Goal: Information Seeking & Learning: Learn about a topic

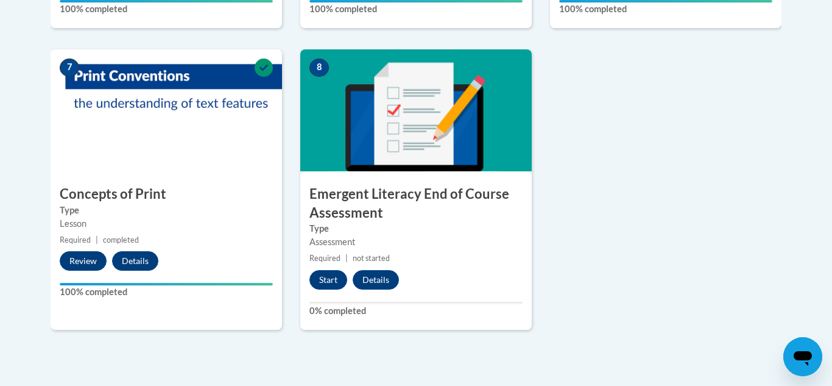
scroll to position [945, 0]
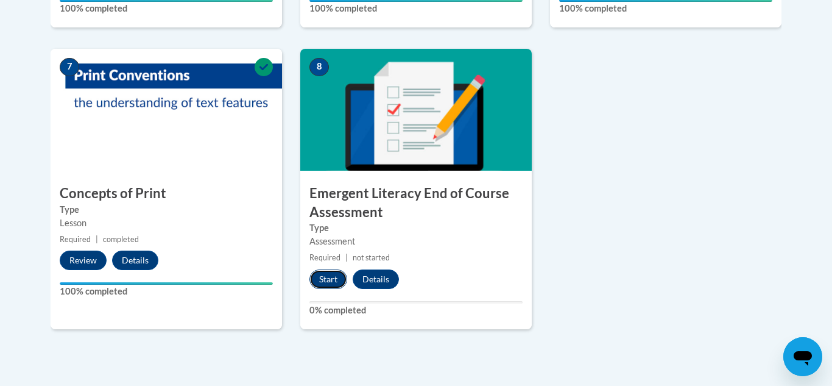
click at [328, 281] on button "Start" at bounding box center [328, 278] width 38 height 19
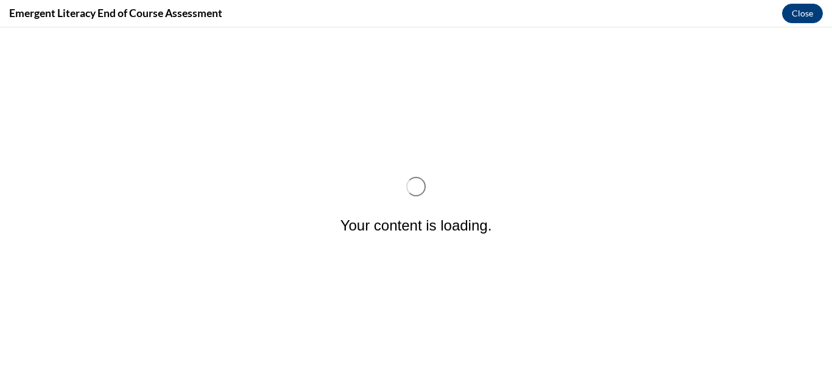
scroll to position [0, 0]
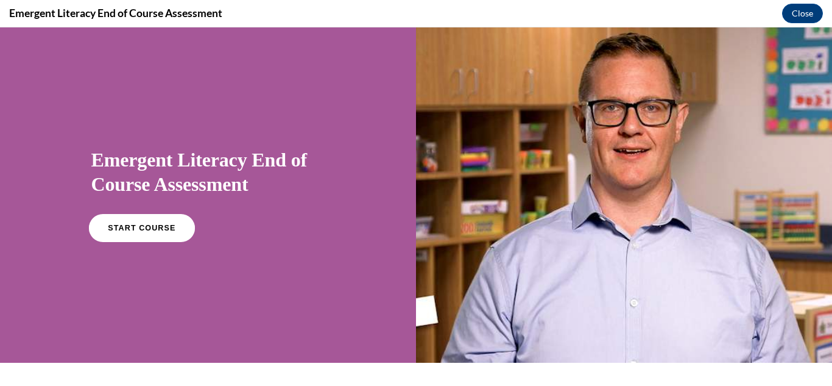
click at [124, 222] on link "START COURSE" at bounding box center [141, 228] width 106 height 28
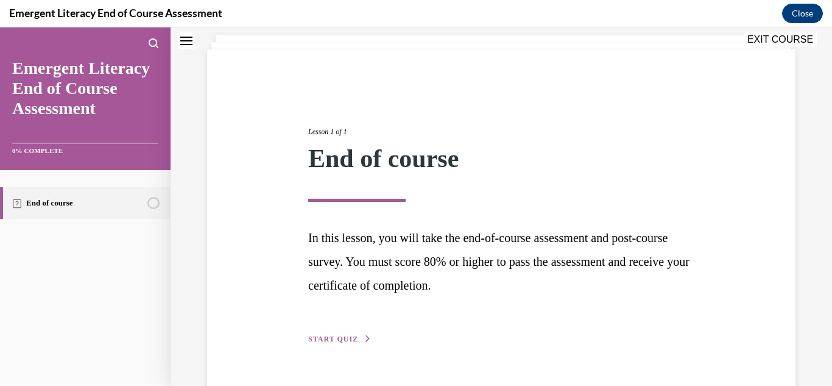
scroll to position [104, 0]
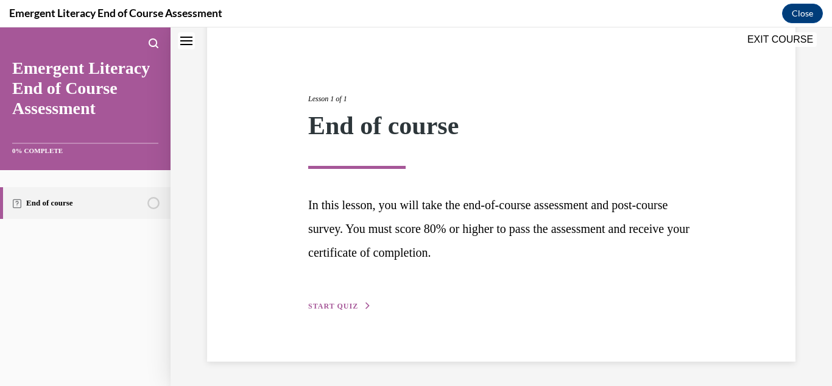
click at [331, 305] on span "START QUIZ" at bounding box center [333, 306] width 50 height 9
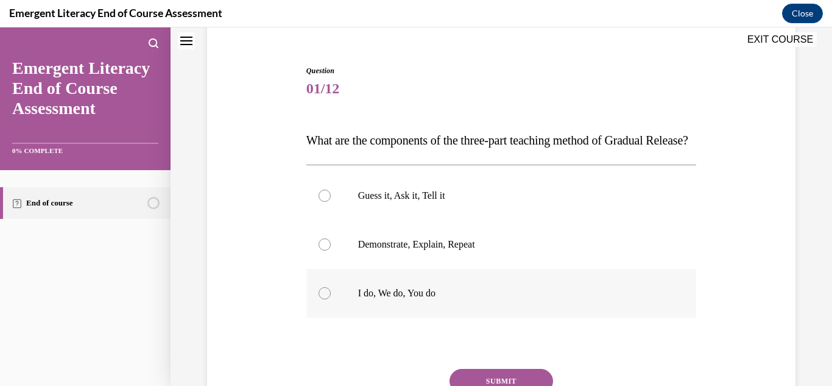
click at [322, 299] on div at bounding box center [325, 293] width 12 height 12
click at [322, 299] on input "I do, We do, You do" at bounding box center [325, 293] width 12 height 12
radio input "true"
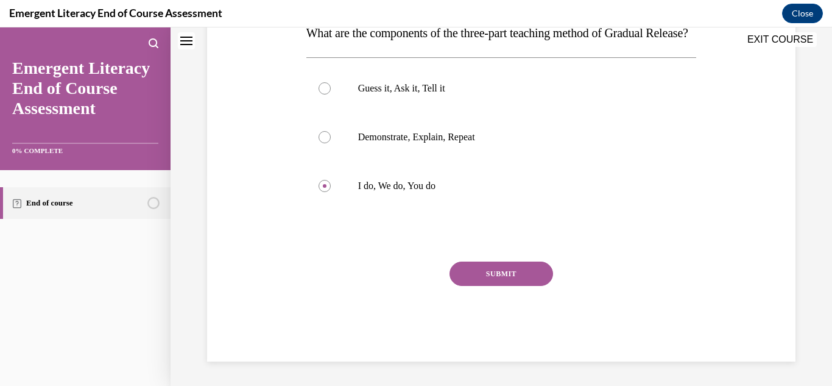
click at [505, 275] on button "SUBMIT" at bounding box center [502, 273] width 104 height 24
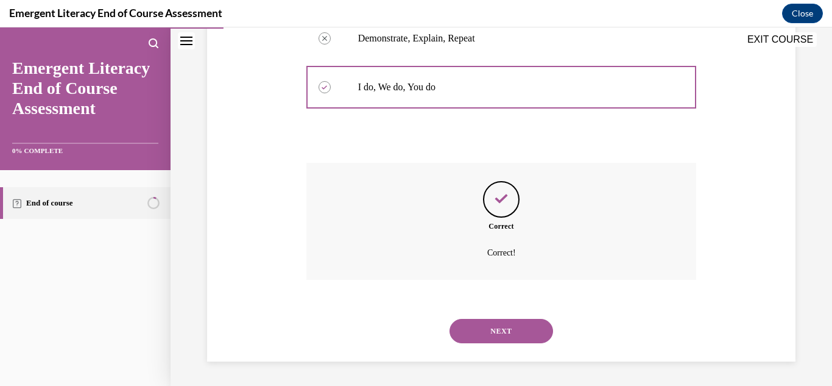
scroll to position [334, 0]
click at [501, 324] on button "NEXT" at bounding box center [502, 331] width 104 height 24
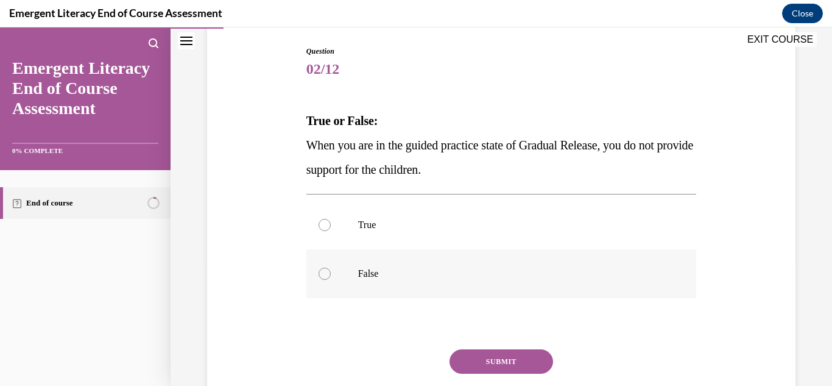
scroll to position [126, 0]
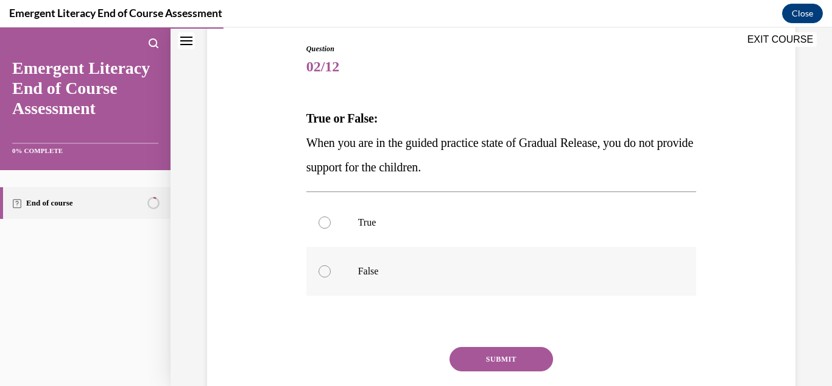
click at [324, 275] on div at bounding box center [325, 271] width 12 height 12
click at [324, 275] on input "False" at bounding box center [325, 271] width 12 height 12
radio input "true"
click at [476, 359] on button "SUBMIT" at bounding box center [502, 359] width 104 height 24
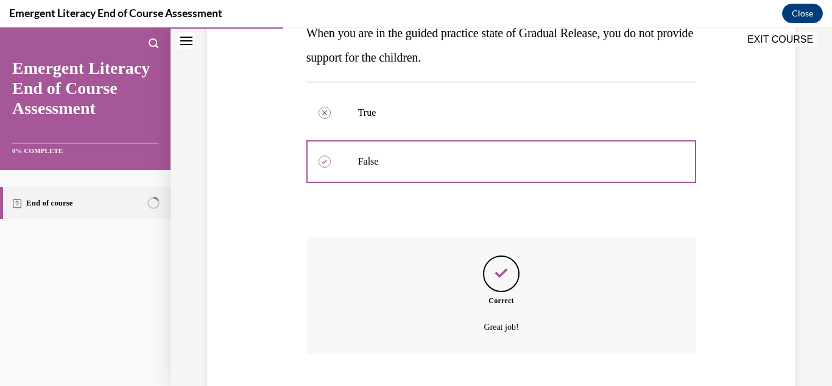
scroll to position [310, 0]
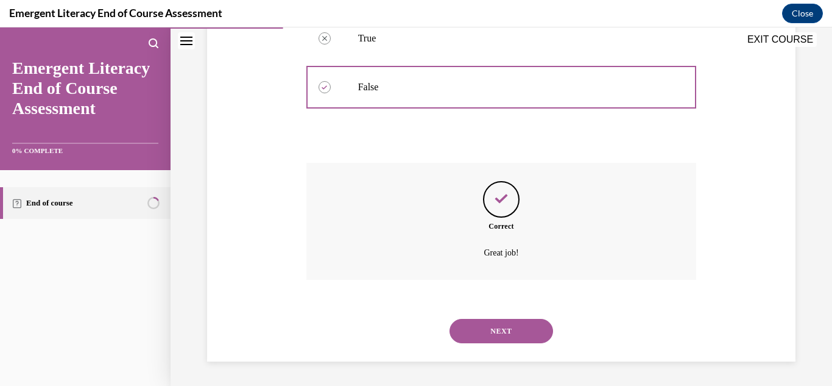
click at [500, 327] on button "NEXT" at bounding box center [502, 331] width 104 height 24
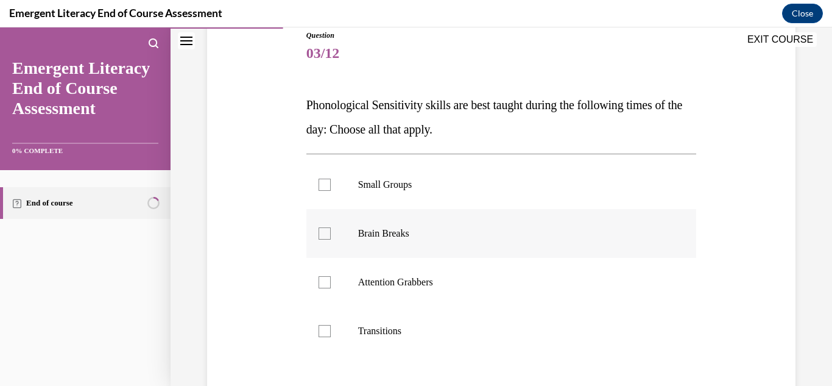
scroll to position [154, 0]
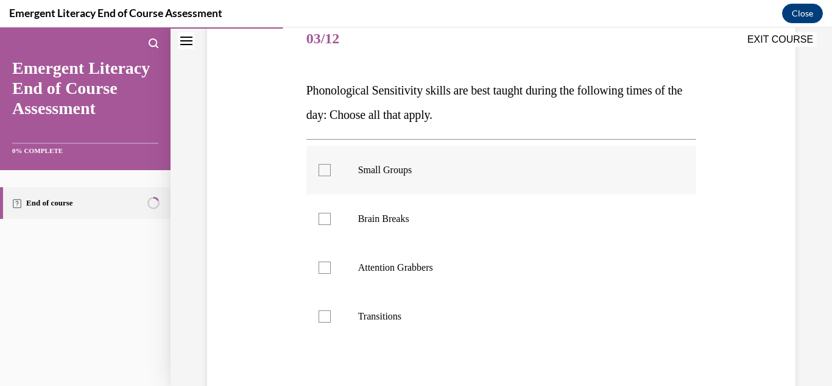
click at [327, 175] on div at bounding box center [325, 170] width 12 height 12
click at [327, 175] on input "Small Groups" at bounding box center [325, 170] width 12 height 12
checkbox input "true"
click at [328, 224] on div at bounding box center [325, 219] width 12 height 12
click at [328, 224] on input "Brain Breaks" at bounding box center [325, 219] width 12 height 12
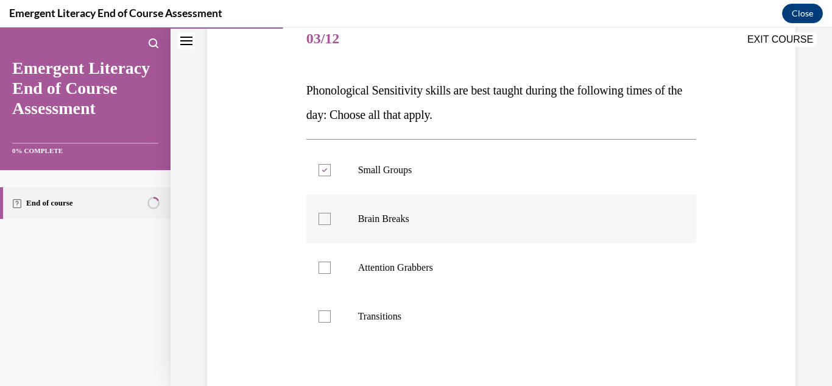
checkbox input "true"
click at [328, 268] on div at bounding box center [325, 267] width 12 height 12
click at [328, 268] on input "Attention Grabbers" at bounding box center [325, 267] width 12 height 12
checkbox input "true"
click at [328, 318] on div at bounding box center [325, 316] width 12 height 12
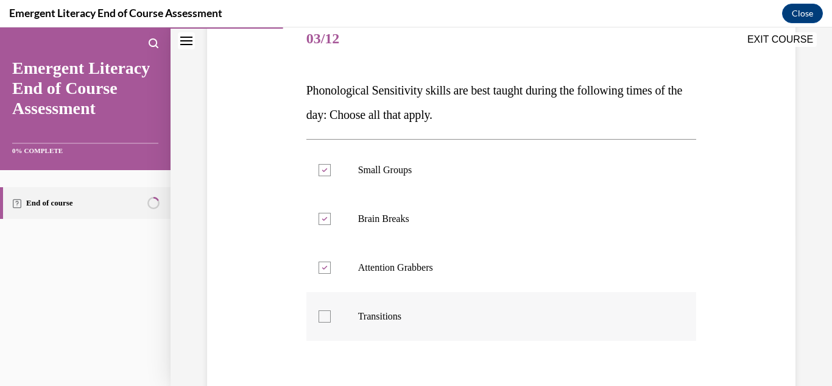
click at [328, 318] on input "Transitions" at bounding box center [325, 316] width 12 height 12
checkbox input "true"
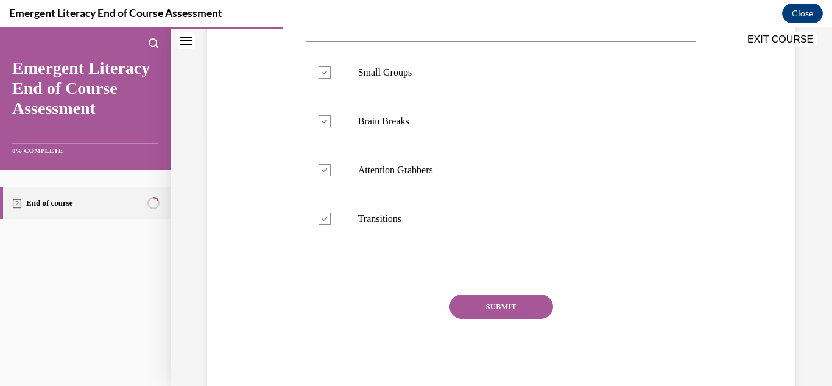
click at [478, 305] on button "SUBMIT" at bounding box center [502, 306] width 104 height 24
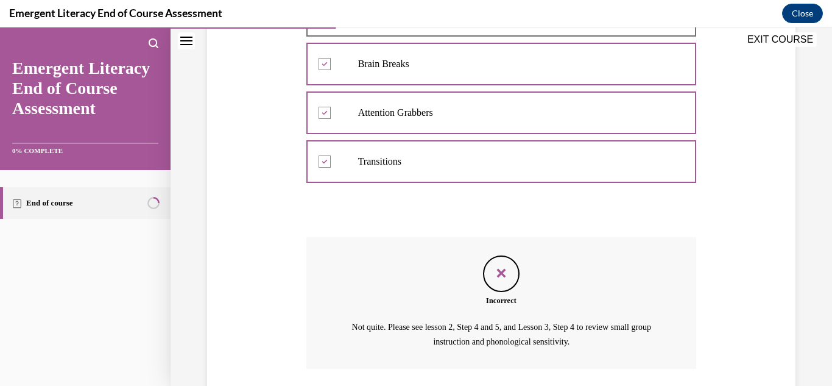
scroll to position [398, 0]
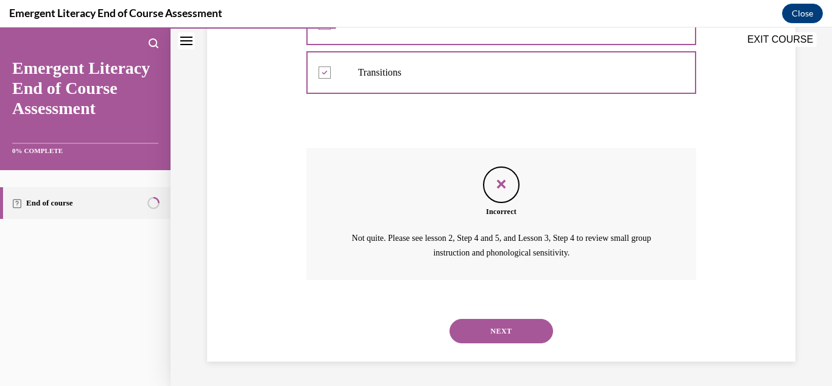
click at [469, 328] on button "NEXT" at bounding box center [502, 331] width 104 height 24
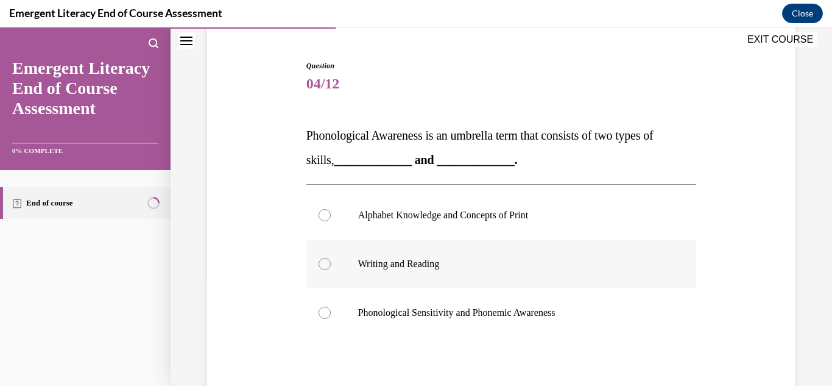
scroll to position [121, 0]
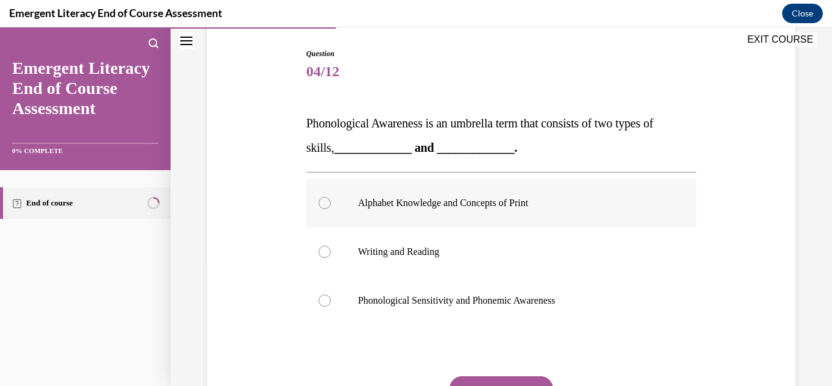
click at [319, 207] on div at bounding box center [325, 203] width 12 height 12
click at [319, 207] on input "Alphabet Knowledge and Concepts of Print" at bounding box center [325, 203] width 12 height 12
radio input "true"
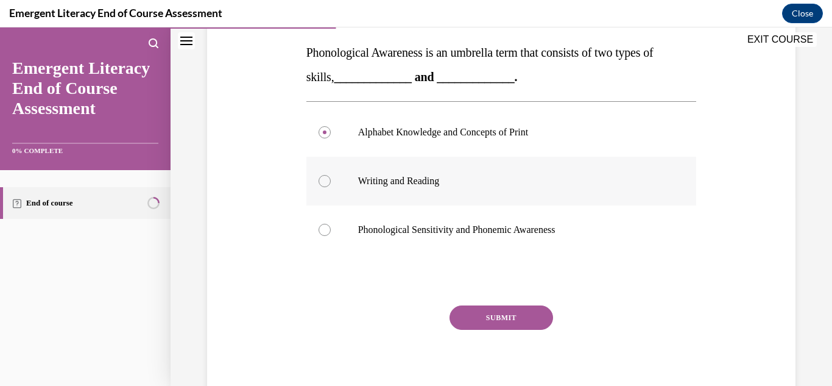
scroll to position [214, 0]
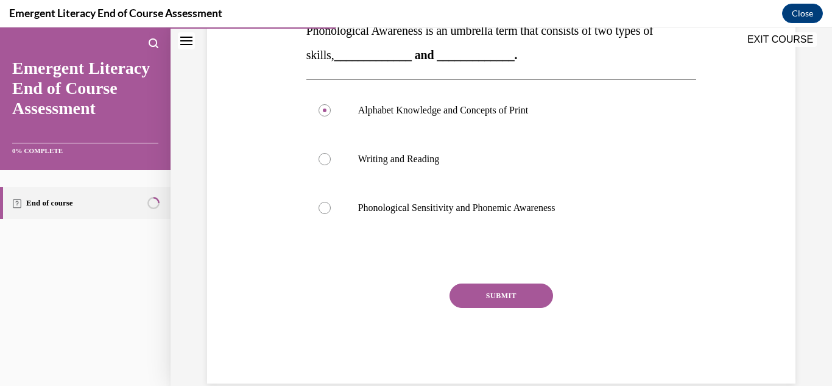
click at [489, 299] on button "SUBMIT" at bounding box center [502, 295] width 104 height 24
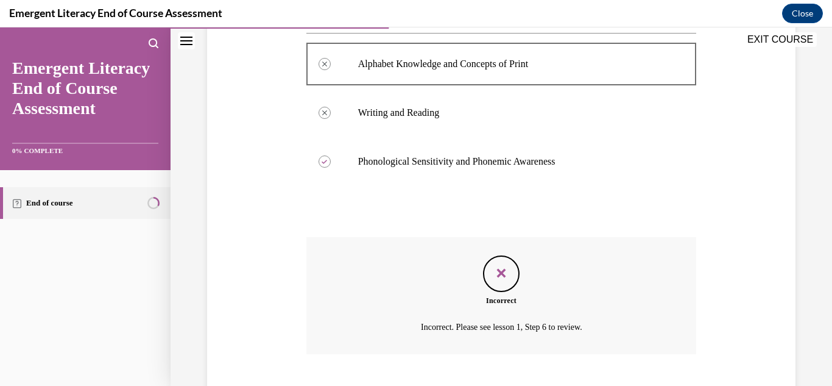
scroll to position [334, 0]
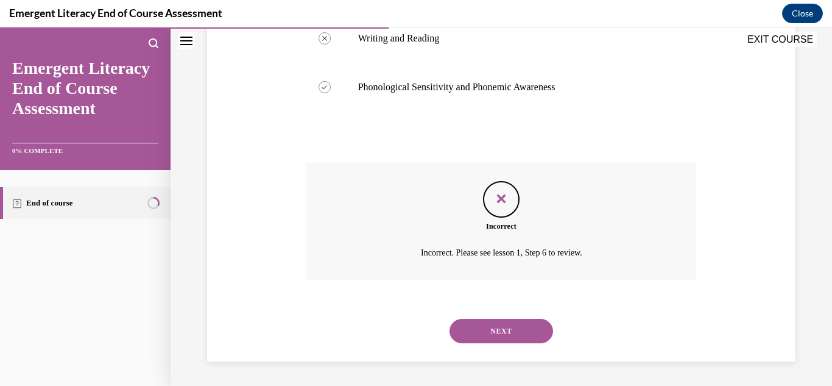
click at [494, 338] on button "NEXT" at bounding box center [502, 331] width 104 height 24
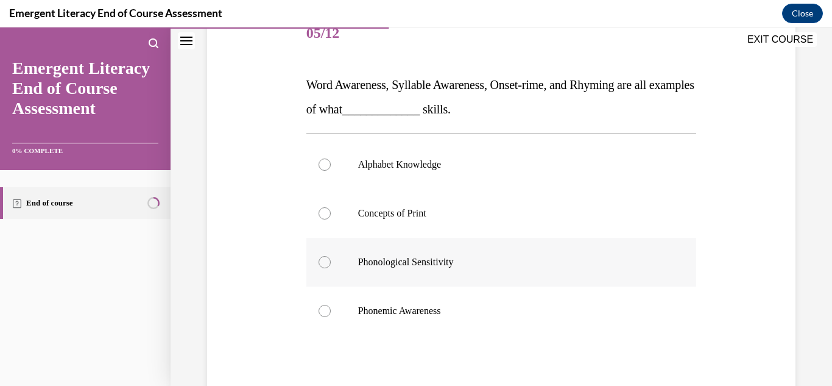
scroll to position [161, 0]
click at [324, 260] on div at bounding box center [325, 261] width 12 height 12
click at [324, 260] on input "Phonological Sensitivity" at bounding box center [325, 261] width 12 height 12
radio input "true"
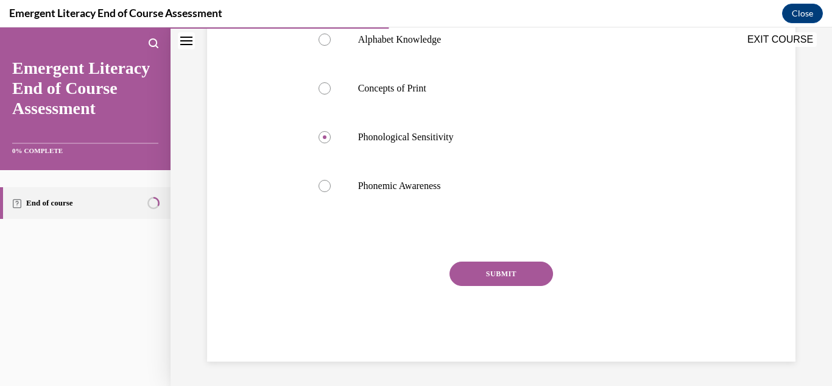
click at [479, 274] on button "SUBMIT" at bounding box center [502, 273] width 104 height 24
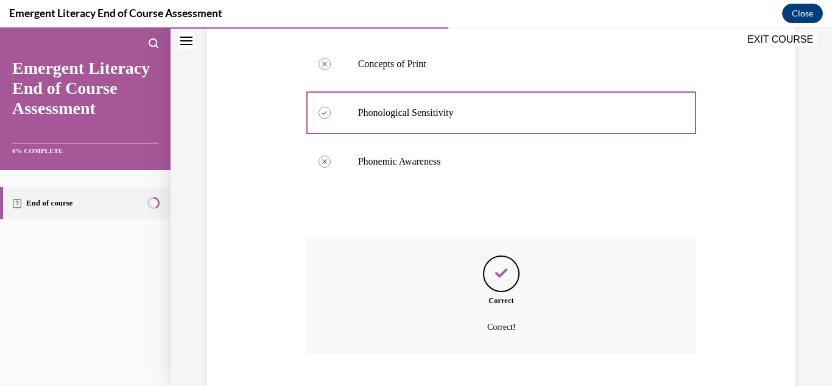
scroll to position [383, 0]
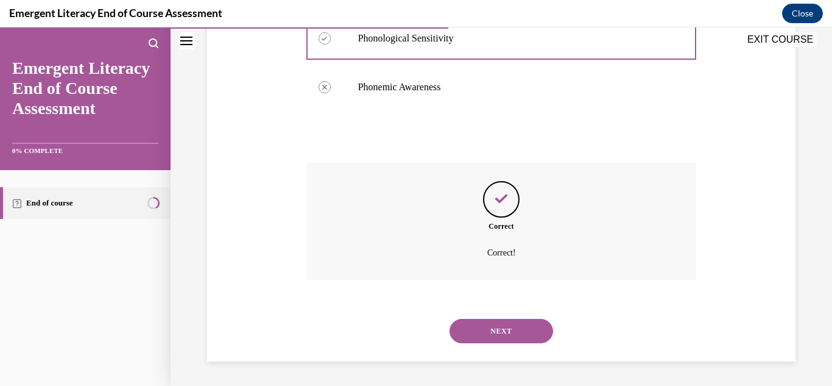
click at [476, 328] on button "NEXT" at bounding box center [502, 331] width 104 height 24
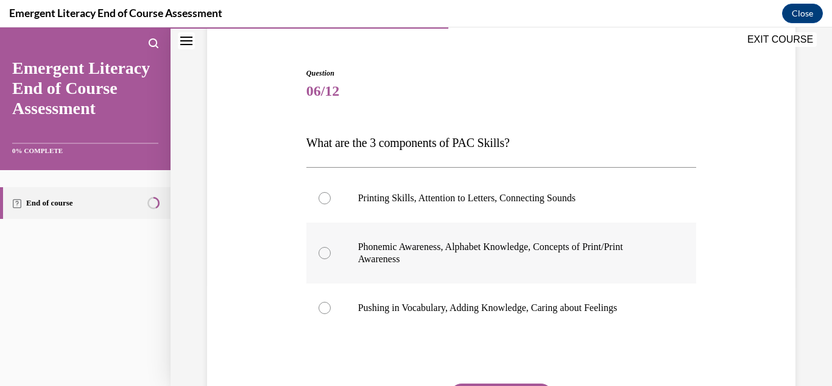
scroll to position [102, 0]
click at [323, 253] on div at bounding box center [325, 252] width 12 height 12
click at [323, 253] on input "Phonemic Awareness, Alphabet Knowledge, Concepts of Print/Print Awareness" at bounding box center [325, 252] width 12 height 12
radio input "true"
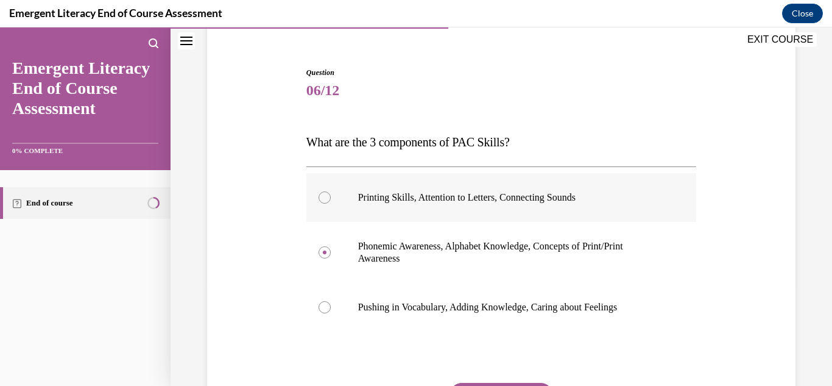
click at [328, 200] on div at bounding box center [325, 197] width 12 height 12
click at [328, 200] on input "Printing Skills, Attention to Letters, Connecting Sounds" at bounding box center [325, 197] width 12 height 12
radio input "true"
click at [330, 254] on div at bounding box center [325, 252] width 12 height 12
click at [330, 254] on input "Phonemic Awareness, Alphabet Knowledge, Concepts of Print/Print Awareness" at bounding box center [325, 252] width 12 height 12
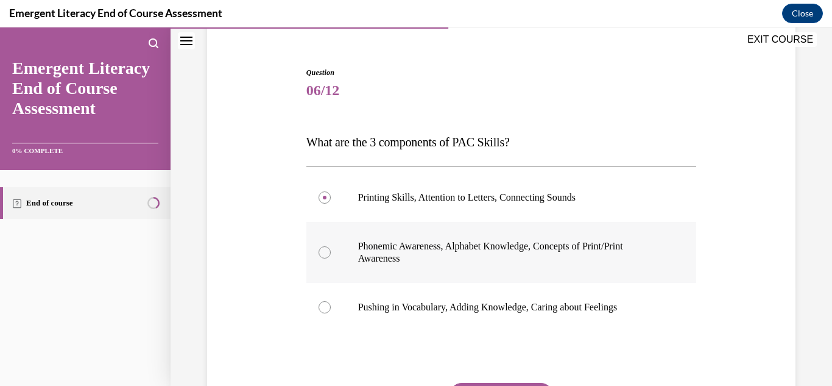
radio input "true"
click at [324, 203] on label "Printing Skills, Attention to Letters, Connecting Sounds" at bounding box center [501, 197] width 391 height 49
click at [324, 203] on input "Printing Skills, Attention to Letters, Connecting Sounds" at bounding box center [325, 197] width 12 height 12
radio input "true"
click at [322, 254] on div at bounding box center [325, 252] width 12 height 12
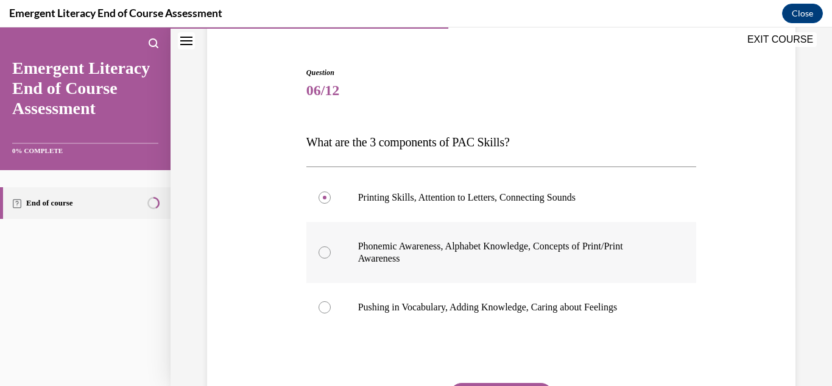
click at [322, 254] on input "Phonemic Awareness, Alphabet Knowledge, Concepts of Print/Print Awareness" at bounding box center [325, 252] width 12 height 12
radio input "true"
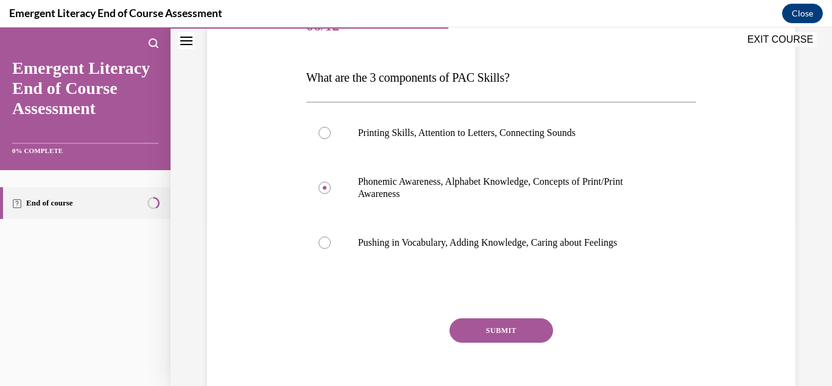
click at [484, 333] on button "SUBMIT" at bounding box center [502, 330] width 104 height 24
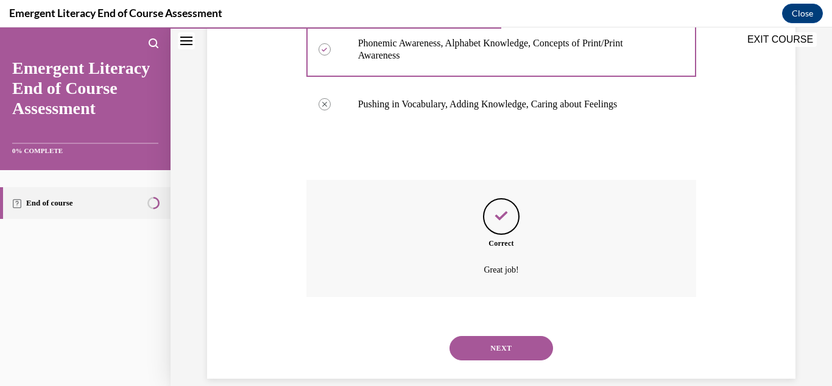
scroll to position [322, 0]
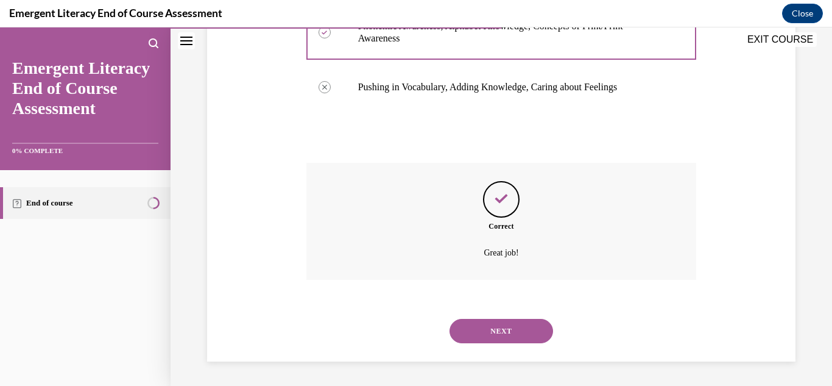
click at [495, 332] on button "NEXT" at bounding box center [502, 331] width 104 height 24
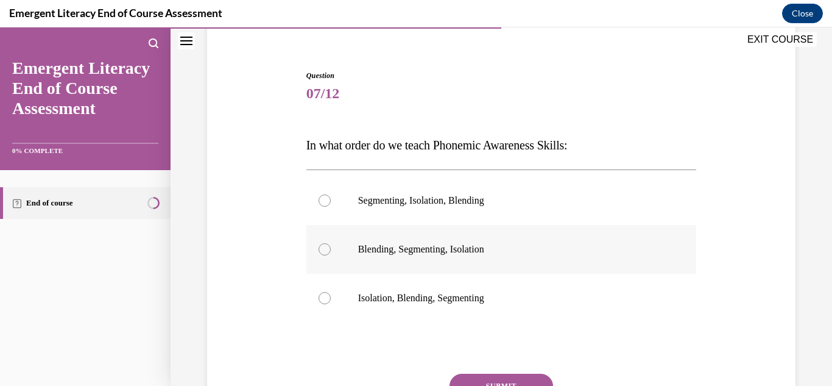
scroll to position [103, 0]
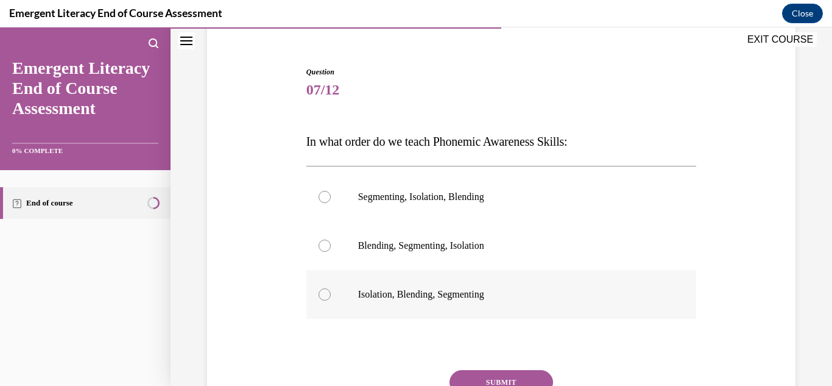
click at [322, 295] on div at bounding box center [325, 294] width 12 height 12
click at [322, 295] on input "Isolation, Blending, Segmenting" at bounding box center [325, 294] width 12 height 12
radio input "true"
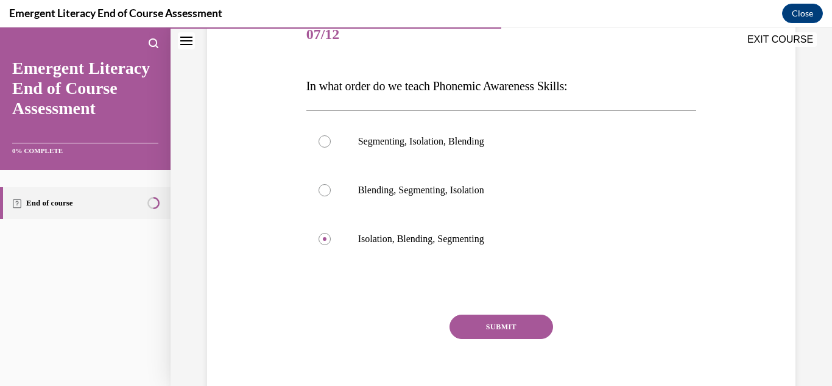
click at [486, 331] on button "SUBMIT" at bounding box center [502, 326] width 104 height 24
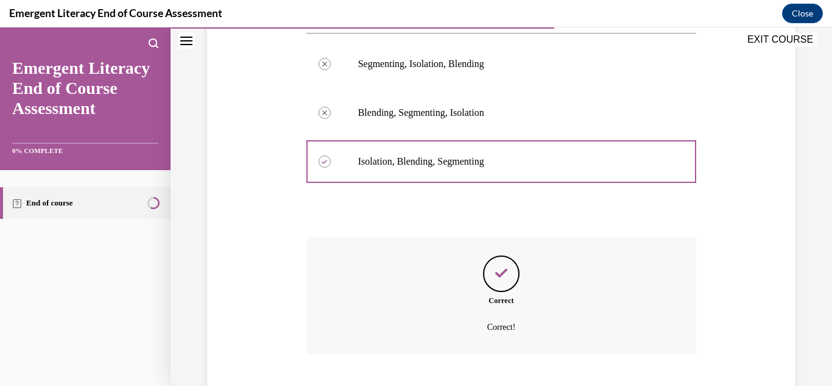
scroll to position [310, 0]
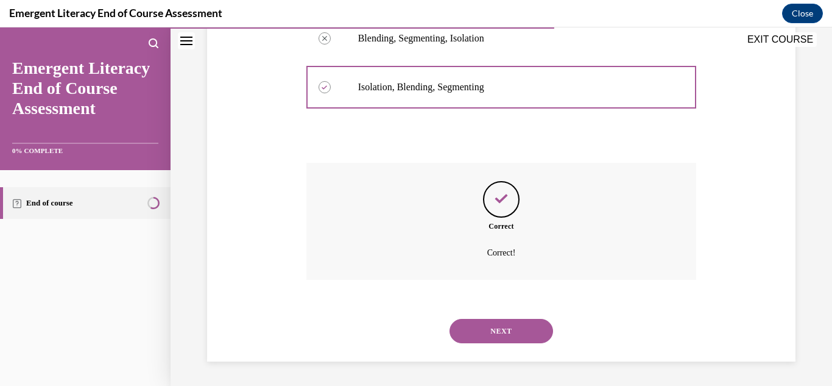
click at [481, 329] on button "NEXT" at bounding box center [502, 331] width 104 height 24
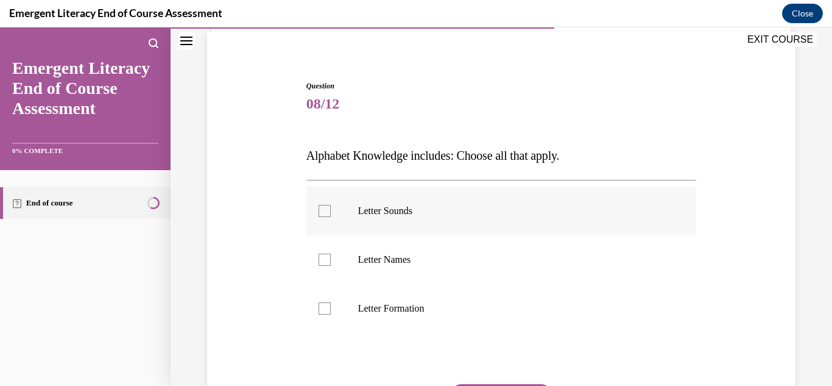
scroll to position [127, 0]
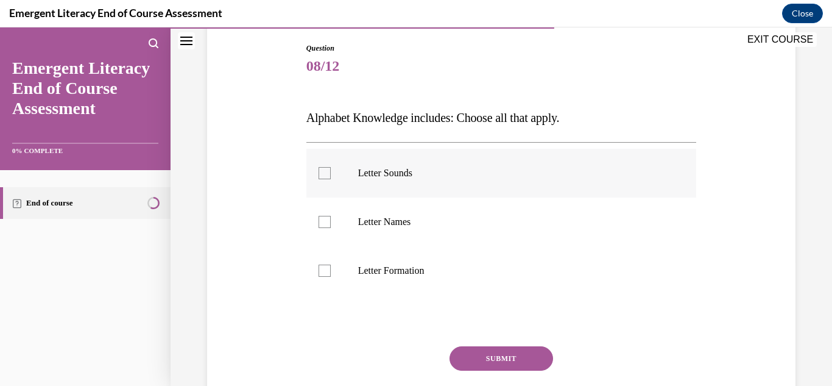
click at [324, 172] on div at bounding box center [325, 173] width 12 height 12
click at [324, 172] on input "Letter Sounds" at bounding box center [325, 173] width 12 height 12
checkbox input "true"
click at [330, 219] on div at bounding box center [325, 222] width 12 height 12
click at [330, 219] on input "Letter Names" at bounding box center [325, 222] width 12 height 12
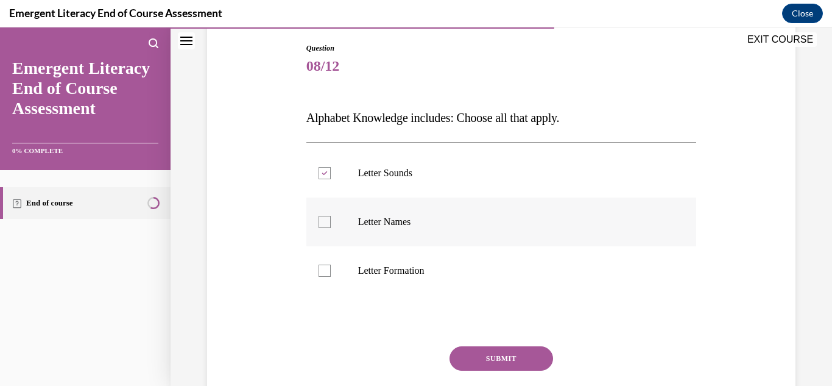
checkbox input "true"
click at [327, 269] on div at bounding box center [325, 270] width 12 height 12
click at [327, 269] on input "Letter Formation" at bounding box center [325, 270] width 12 height 12
checkbox input "true"
click at [491, 356] on button "SUBMIT" at bounding box center [502, 358] width 104 height 24
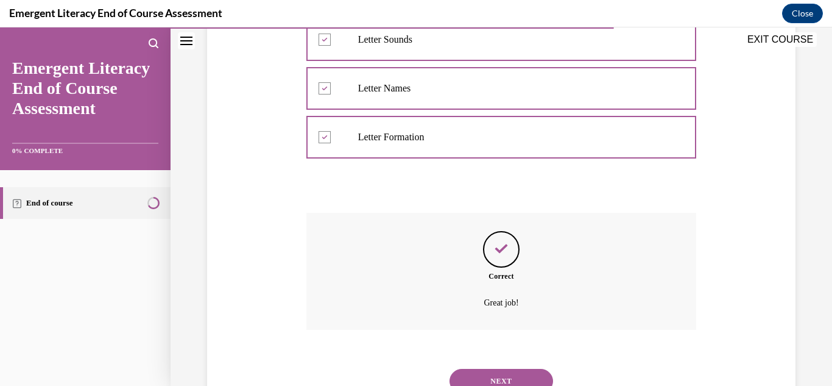
scroll to position [269, 0]
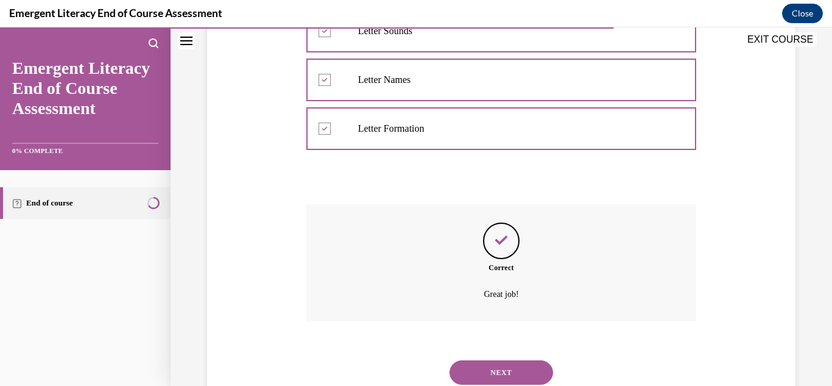
click at [484, 372] on button "NEXT" at bounding box center [502, 372] width 104 height 24
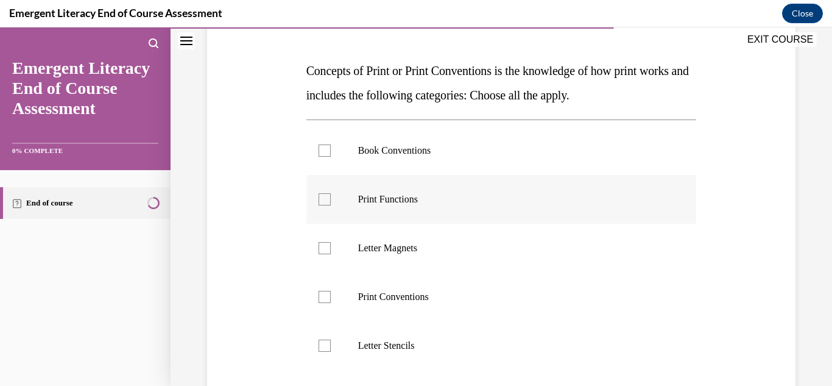
scroll to position [189, 0]
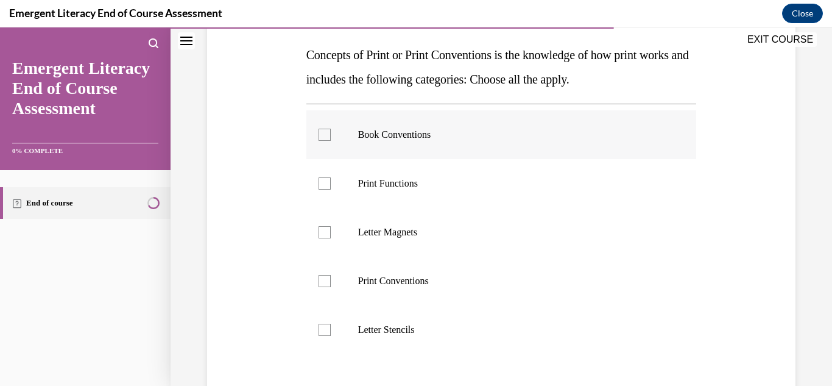
click at [322, 138] on div at bounding box center [325, 135] width 12 height 12
click at [322, 138] on input "Book Conventions" at bounding box center [325, 135] width 12 height 12
checkbox input "true"
click at [328, 183] on div at bounding box center [325, 183] width 12 height 12
click at [328, 183] on input "Print Functions" at bounding box center [325, 183] width 12 height 12
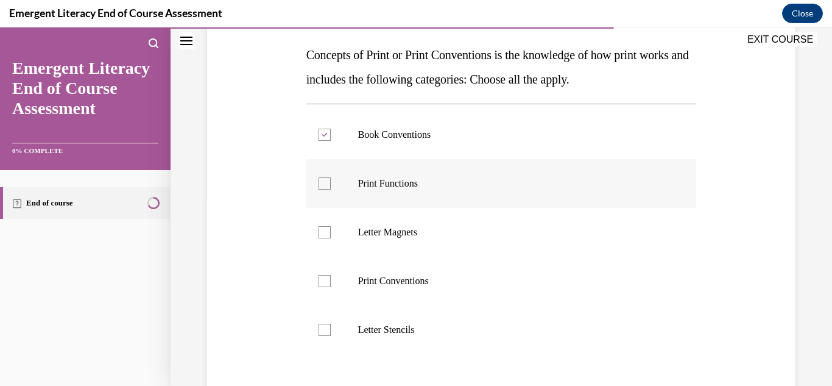
checkbox input "true"
click at [330, 280] on div at bounding box center [325, 281] width 12 height 12
click at [330, 280] on input "Print Conventions" at bounding box center [325, 281] width 12 height 12
checkbox input "true"
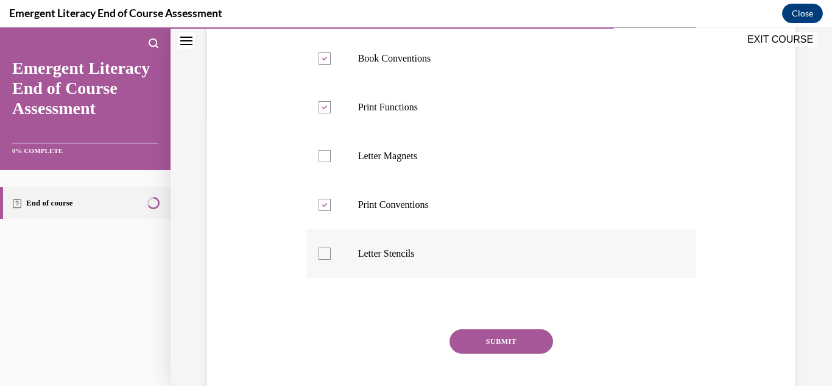
scroll to position [253, 0]
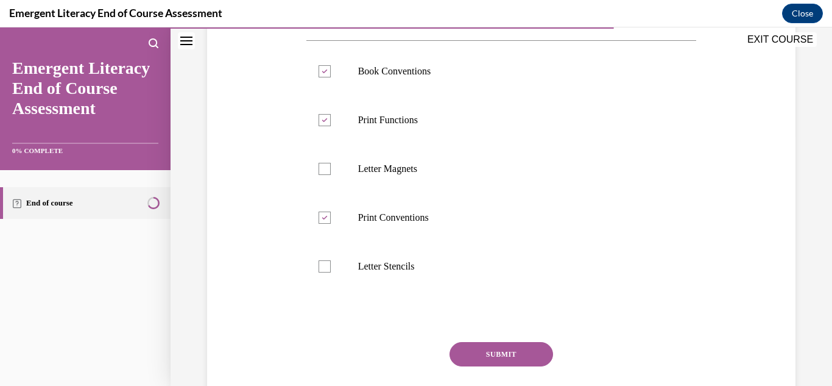
click at [499, 359] on button "SUBMIT" at bounding box center [502, 354] width 104 height 24
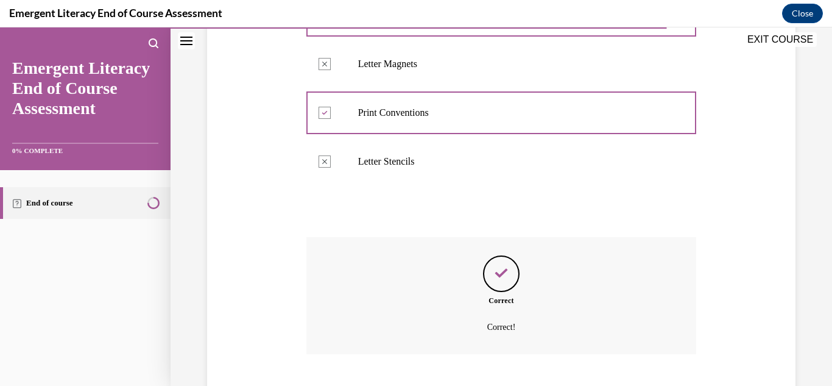
scroll to position [432, 0]
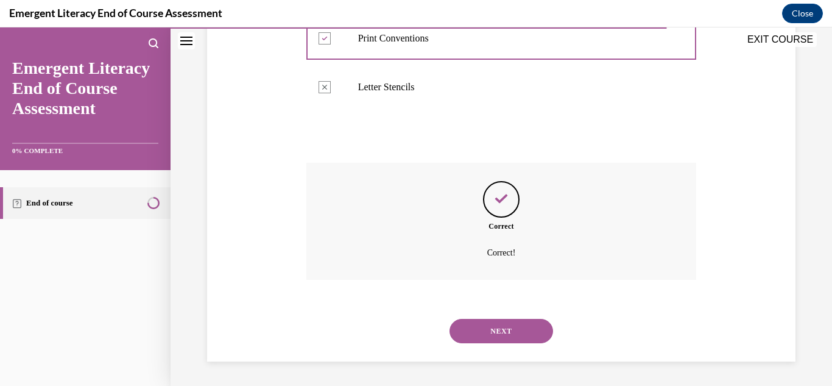
click at [493, 335] on button "NEXT" at bounding box center [502, 331] width 104 height 24
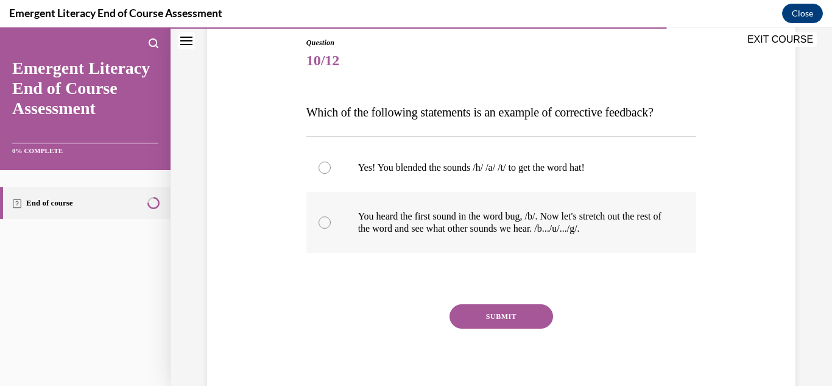
scroll to position [141, 0]
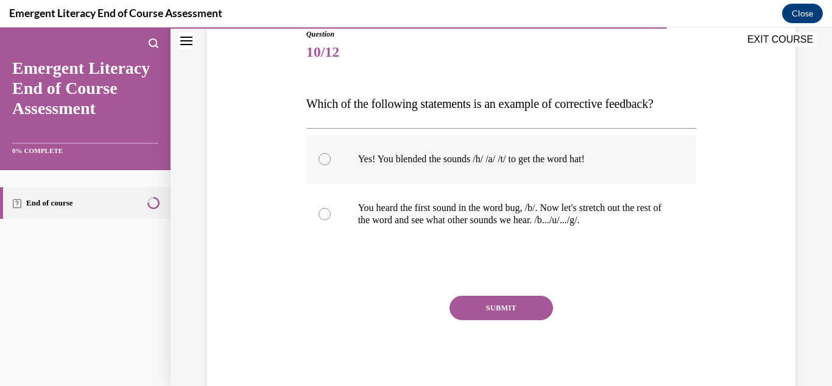
drag, startPoint x: 325, startPoint y: 164, endPoint x: 319, endPoint y: 173, distance: 10.8
click at [324, 166] on label "Yes! You blended the sounds /h/ /a/ /t/ to get the word hat!" at bounding box center [501, 159] width 391 height 49
click at [324, 165] on input "Yes! You blended the sounds /h/ /a/ /t/ to get the word hat!" at bounding box center [325, 159] width 12 height 12
radio input "true"
click at [327, 214] on div at bounding box center [325, 214] width 12 height 12
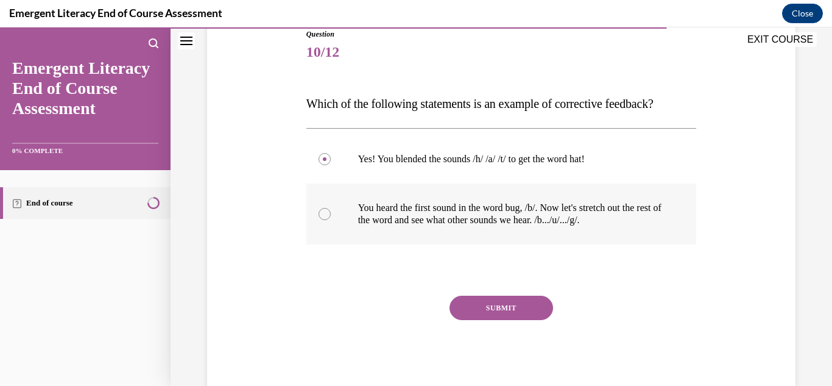
click at [327, 214] on input "You heard the first sound in the word bug, /b/. Now let's stretch out the rest …" at bounding box center [325, 214] width 12 height 12
radio input "true"
click at [320, 161] on div at bounding box center [325, 159] width 12 height 12
click at [320, 161] on input "Yes! You blended the sounds /h/ /a/ /t/ to get the word hat!" at bounding box center [325, 159] width 12 height 12
radio input "true"
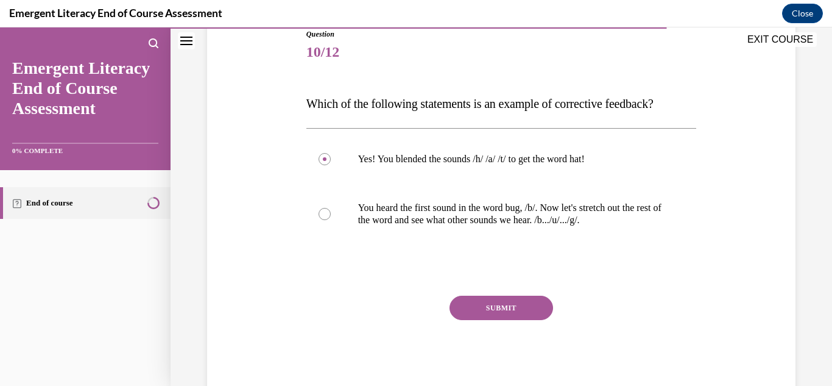
click at [467, 304] on button "SUBMIT" at bounding box center [502, 307] width 104 height 24
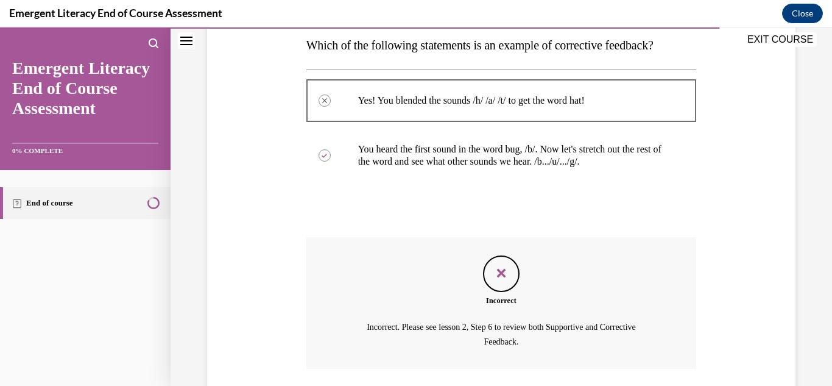
scroll to position [288, 0]
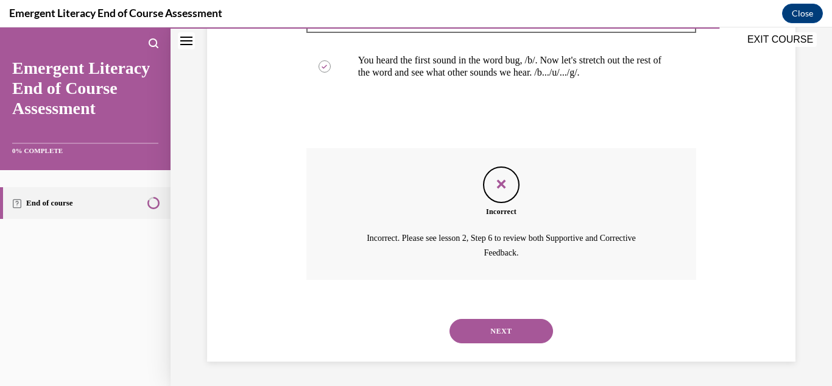
click at [494, 333] on button "NEXT" at bounding box center [502, 331] width 104 height 24
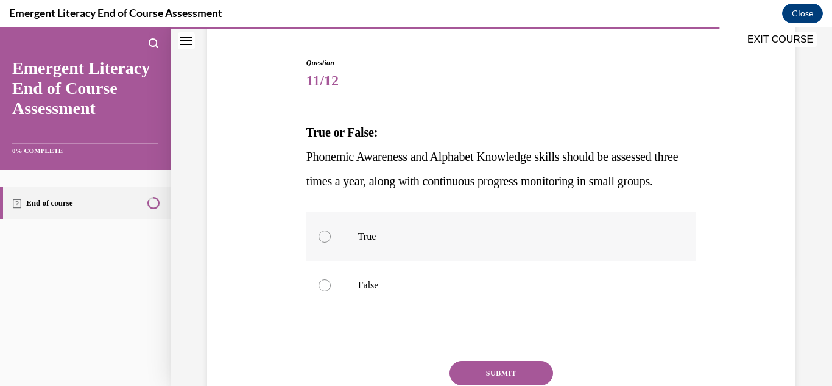
scroll to position [140, 0]
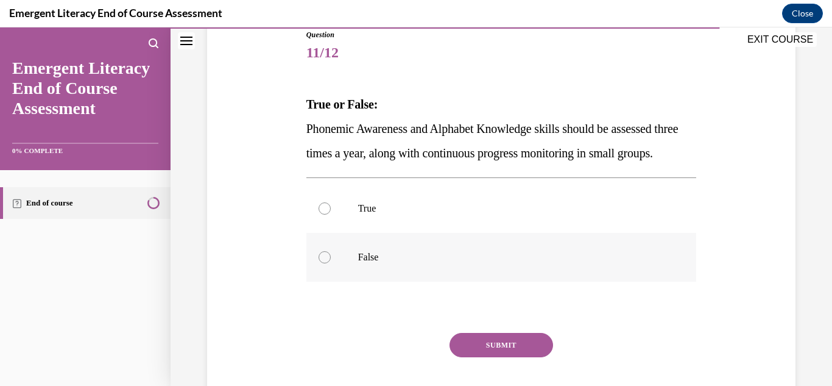
click at [322, 263] on div at bounding box center [325, 257] width 12 height 12
click at [322, 263] on input "False" at bounding box center [325, 257] width 12 height 12
radio input "true"
click at [325, 214] on div at bounding box center [325, 208] width 12 height 12
click at [325, 214] on input "True" at bounding box center [325, 208] width 12 height 12
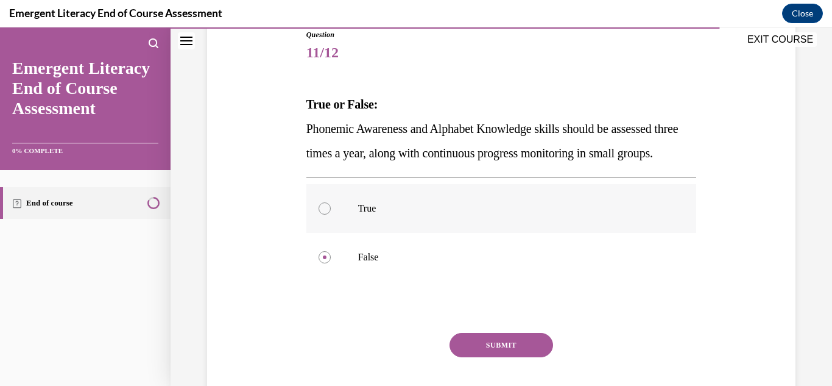
radio input "true"
click at [473, 357] on button "SUBMIT" at bounding box center [502, 345] width 104 height 24
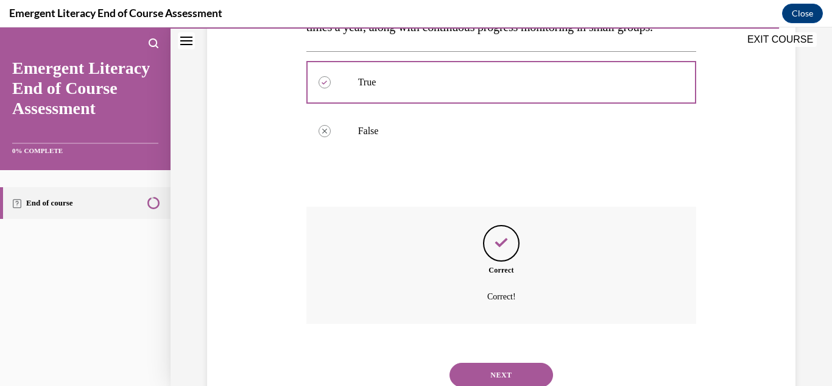
scroll to position [316, 0]
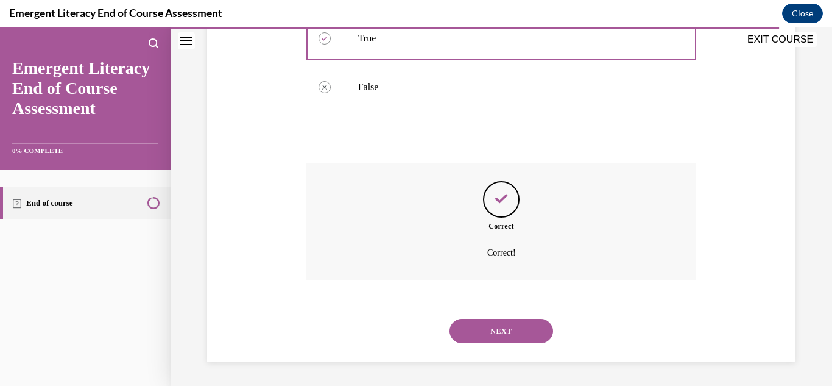
click at [501, 343] on button "NEXT" at bounding box center [502, 331] width 104 height 24
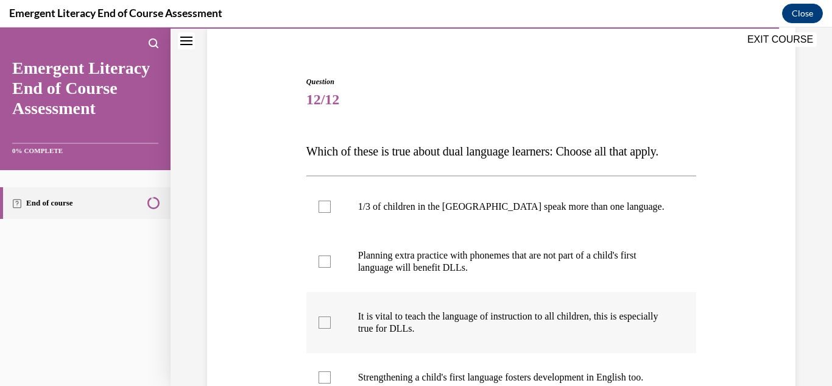
scroll to position [106, 0]
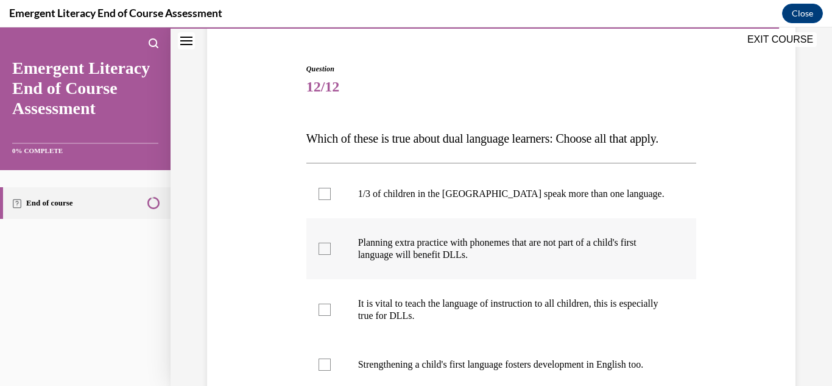
click at [328, 245] on div at bounding box center [325, 248] width 12 height 12
click at [328, 245] on input "Planning extra practice with phonemes that are not part of a child's first lang…" at bounding box center [325, 248] width 12 height 12
checkbox input "true"
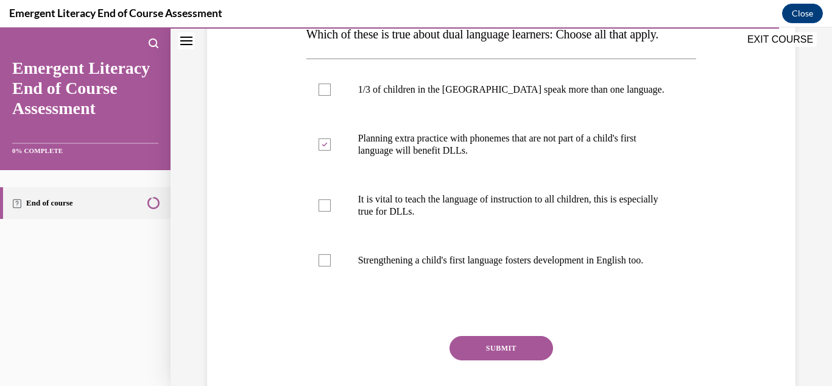
scroll to position [227, 0]
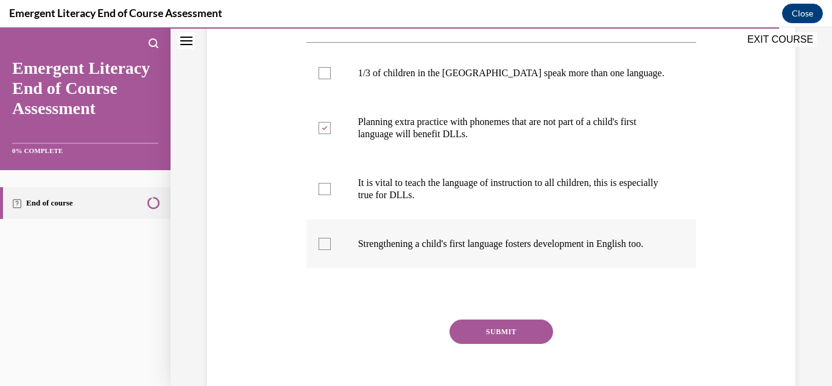
click at [328, 250] on div at bounding box center [325, 244] width 12 height 12
click at [328, 250] on input "Strengthening a child's first language fosters development in English too." at bounding box center [325, 244] width 12 height 12
checkbox input "true"
click at [320, 196] on label "It is vital to teach the language of instruction to all children, this is espec…" at bounding box center [501, 188] width 391 height 61
click at [320, 195] on input "It is vital to teach the language of instruction to all children, this is espec…" at bounding box center [325, 189] width 12 height 12
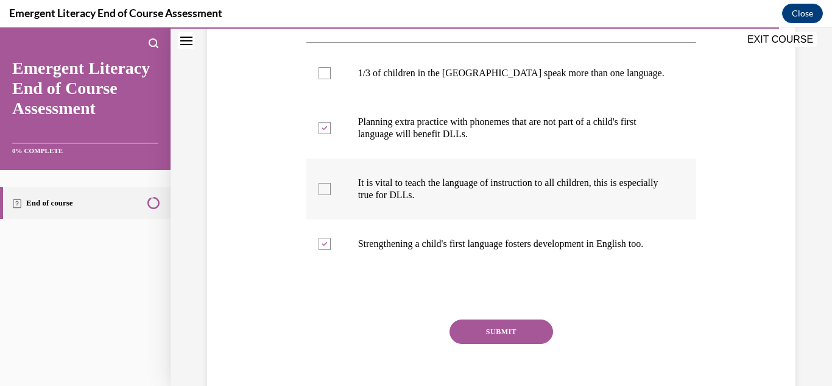
checkbox input "true"
click at [473, 336] on button "SUBMIT" at bounding box center [502, 331] width 104 height 24
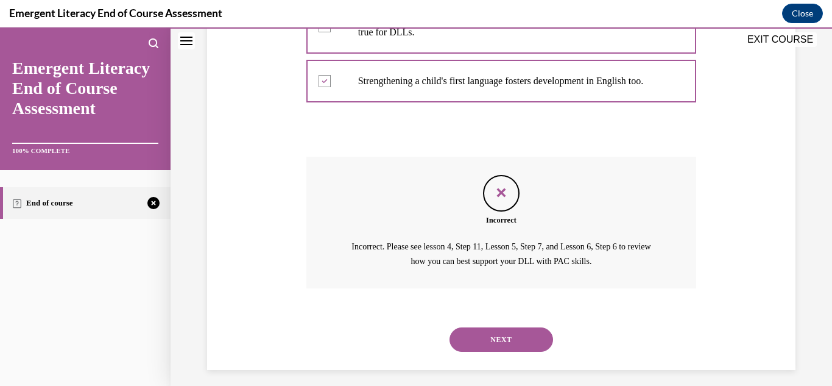
scroll to position [394, 0]
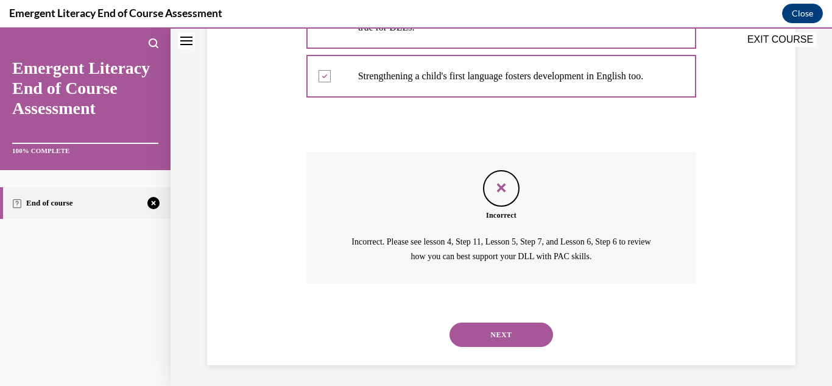
click at [495, 347] on button "NEXT" at bounding box center [502, 334] width 104 height 24
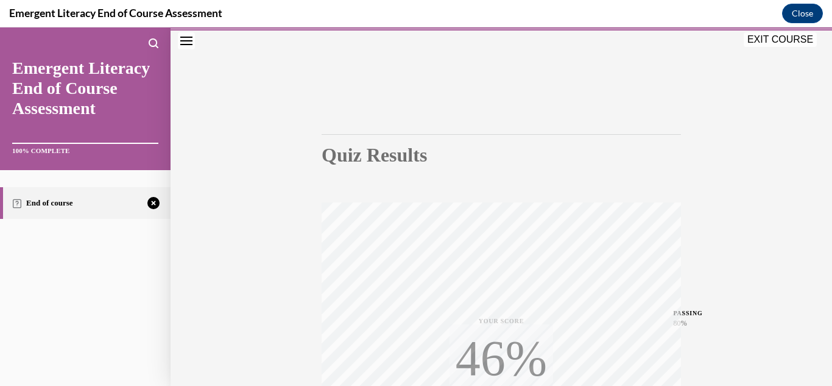
scroll to position [38, 0]
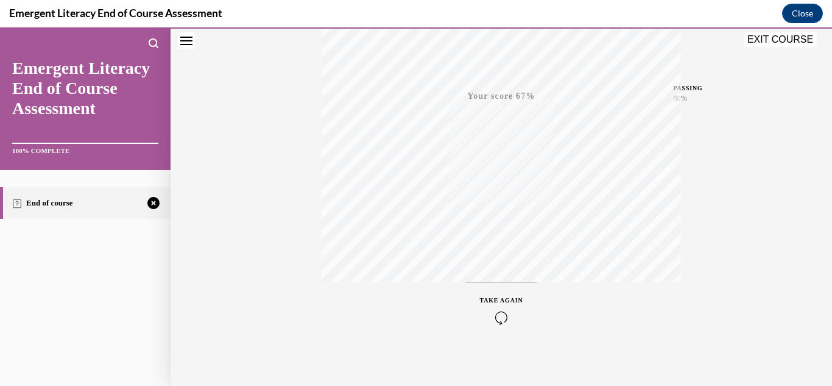
click at [496, 311] on icon "button" at bounding box center [501, 317] width 43 height 13
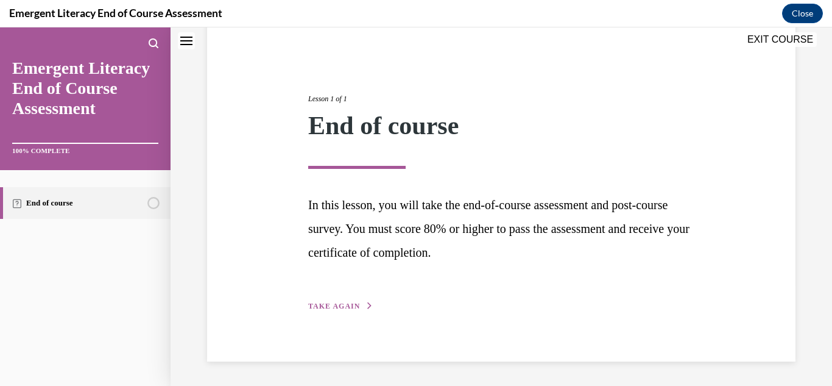
scroll to position [104, 0]
click at [347, 299] on div "Lesson 1 of 1 End of course In this lesson, you will take the end-of-course ass…" at bounding box center [501, 188] width 405 height 247
click at [345, 306] on span "TAKE AGAIN" at bounding box center [334, 306] width 52 height 9
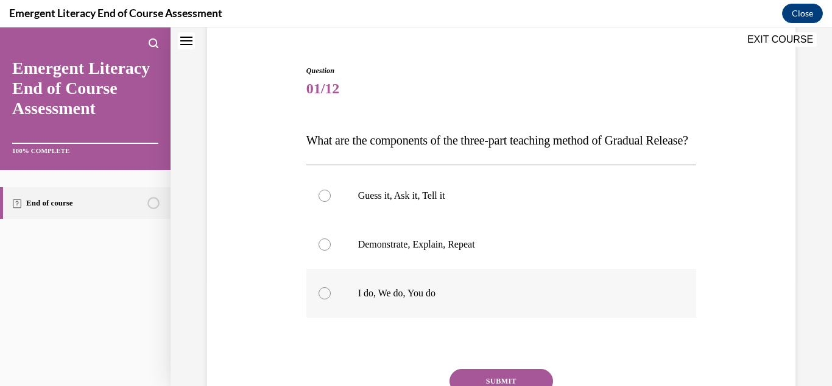
click at [324, 299] on div at bounding box center [325, 293] width 12 height 12
click at [324, 299] on input "I do, We do, You do" at bounding box center [325, 293] width 12 height 12
radio input "true"
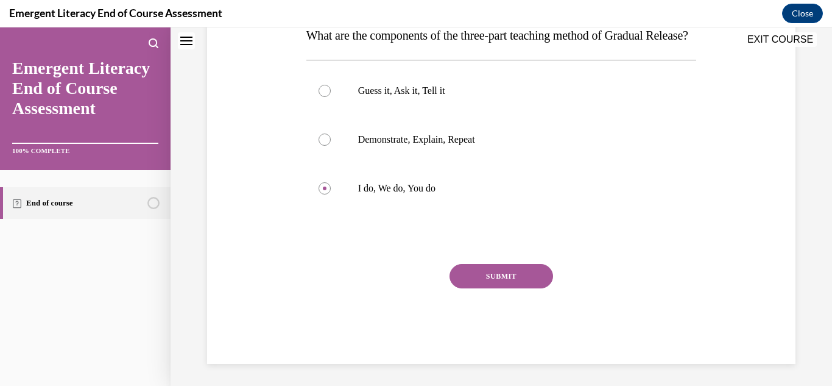
click at [509, 288] on button "SUBMIT" at bounding box center [502, 276] width 104 height 24
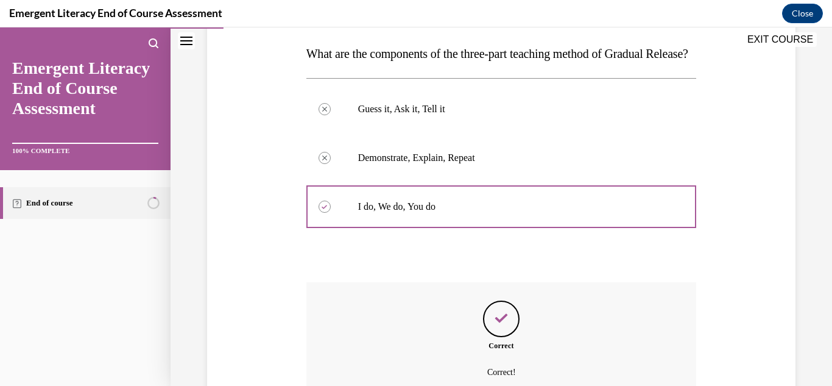
scroll to position [334, 0]
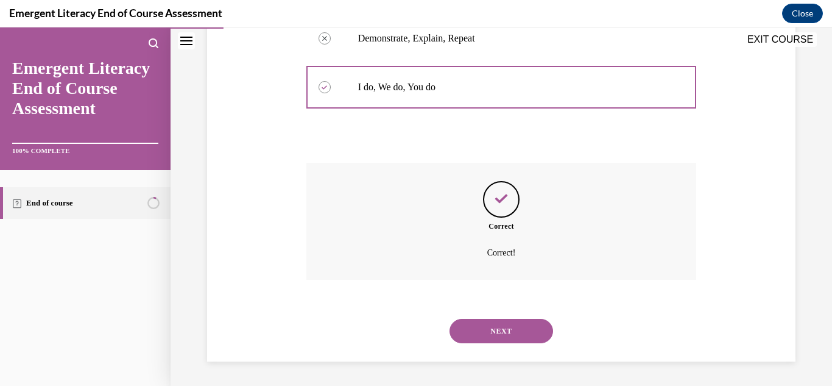
click at [492, 326] on button "NEXT" at bounding box center [502, 331] width 104 height 24
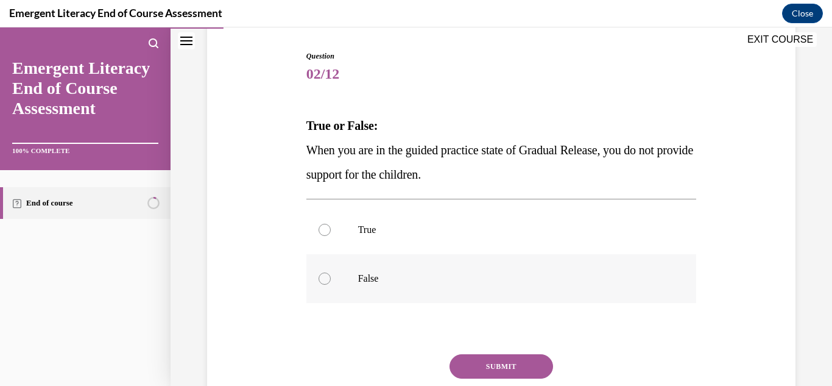
scroll to position [124, 0]
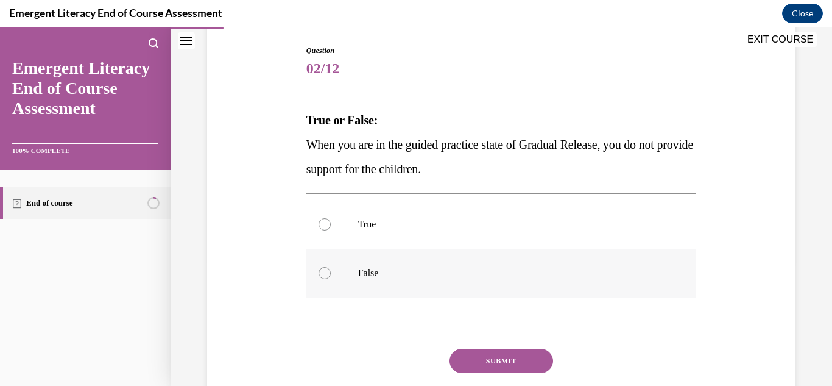
click at [324, 274] on div at bounding box center [325, 273] width 12 height 12
click at [324, 274] on input "False" at bounding box center [325, 273] width 12 height 12
radio input "true"
click at [482, 367] on button "SUBMIT" at bounding box center [502, 360] width 104 height 24
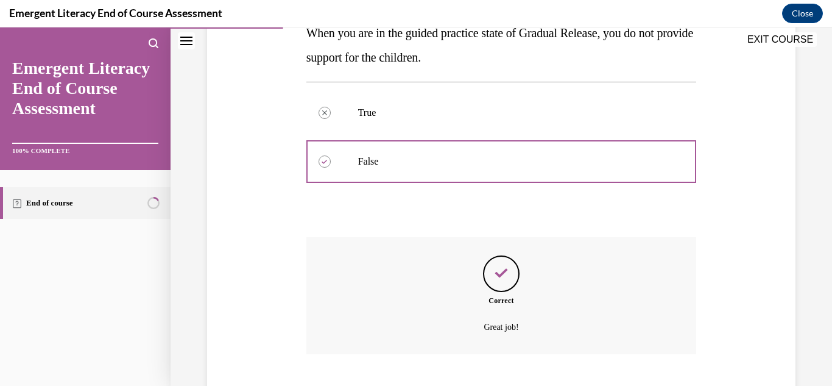
scroll to position [310, 0]
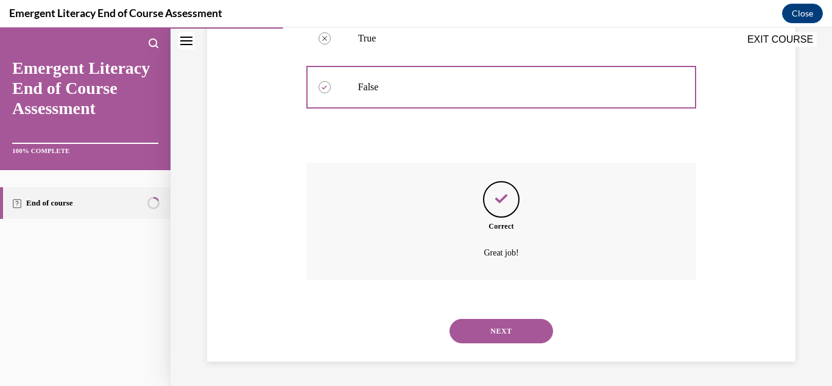
click at [492, 325] on button "NEXT" at bounding box center [502, 331] width 104 height 24
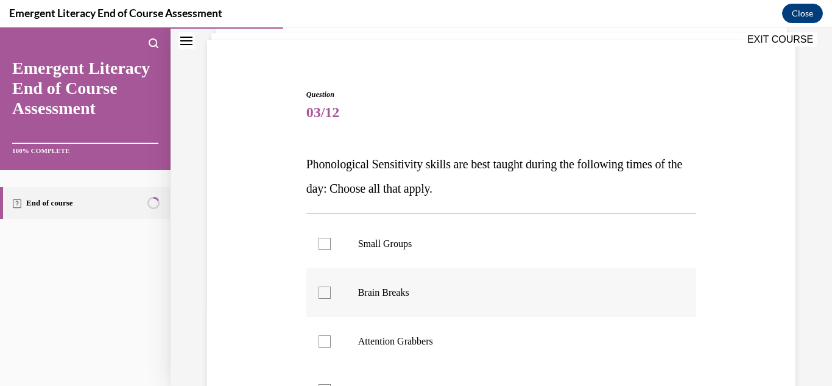
scroll to position [81, 0]
click at [324, 297] on div at bounding box center [325, 292] width 12 height 12
click at [324, 297] on input "Brain Breaks" at bounding box center [325, 292] width 12 height 12
checkbox input "true"
click at [330, 339] on label "Attention Grabbers" at bounding box center [501, 340] width 391 height 49
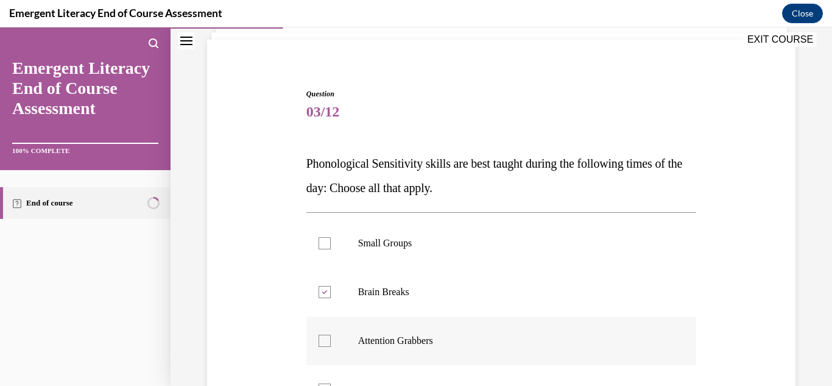
click at [330, 339] on input "Attention Grabbers" at bounding box center [325, 340] width 12 height 12
checkbox input "true"
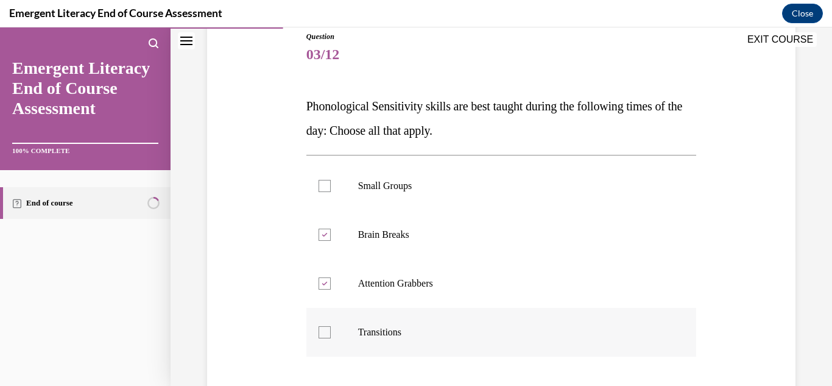
scroll to position [139, 0]
click at [320, 334] on div at bounding box center [325, 331] width 12 height 12
click at [320, 334] on input "Transitions" at bounding box center [325, 331] width 12 height 12
checkbox input "true"
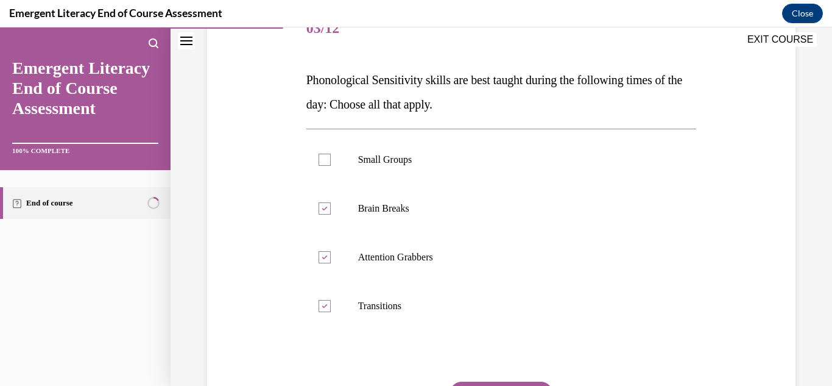
scroll to position [176, 0]
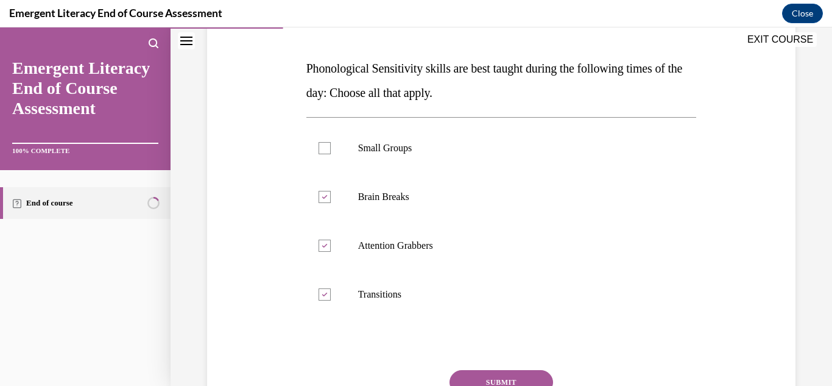
click at [467, 374] on button "SUBMIT" at bounding box center [502, 382] width 104 height 24
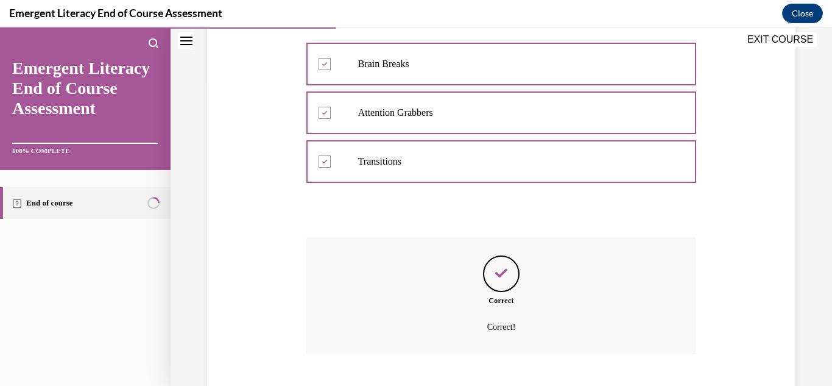
scroll to position [383, 0]
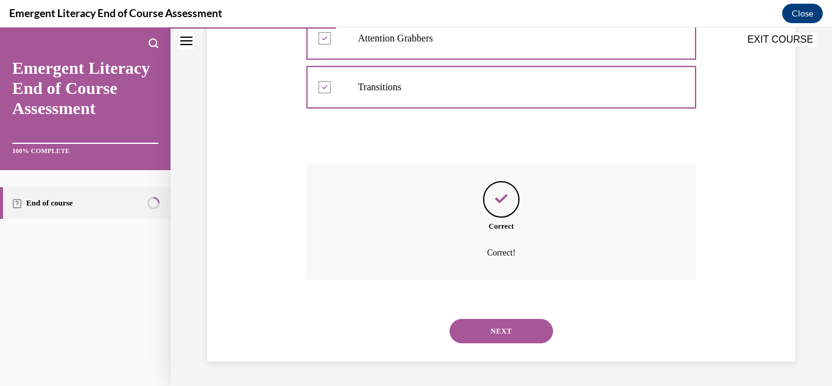
click at [472, 334] on button "NEXT" at bounding box center [502, 331] width 104 height 24
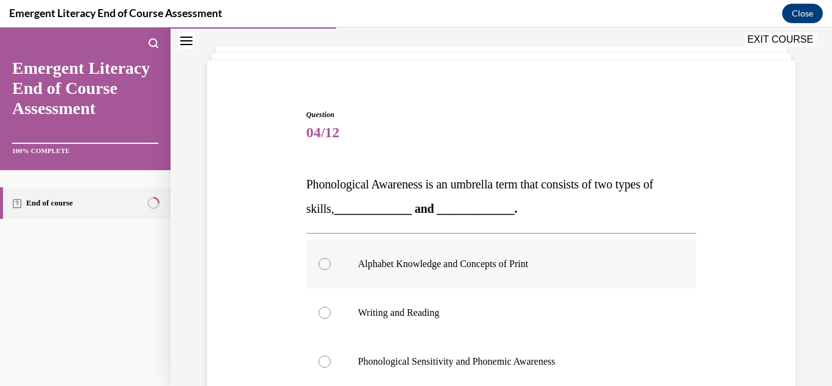
scroll to position [62, 0]
click at [325, 359] on div at bounding box center [325, 360] width 12 height 12
click at [325, 359] on input "Phonological Sensitivity and Phonemic Awareness" at bounding box center [325, 360] width 12 height 12
radio input "true"
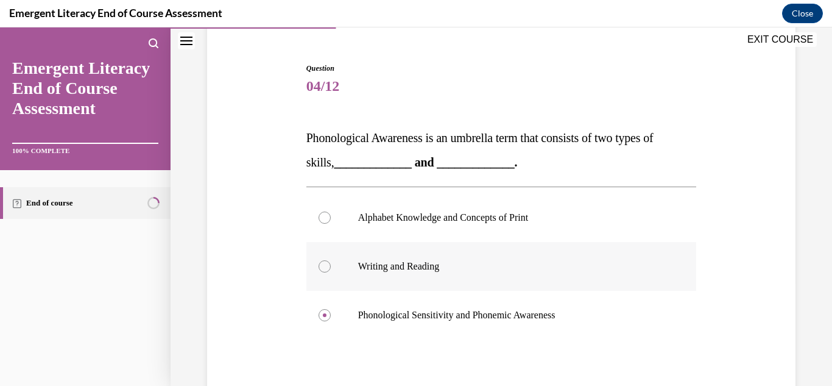
scroll to position [114, 0]
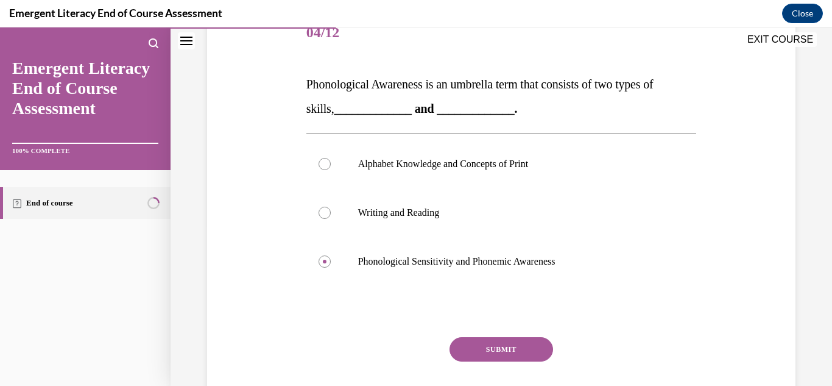
click at [475, 345] on button "SUBMIT" at bounding box center [502, 349] width 104 height 24
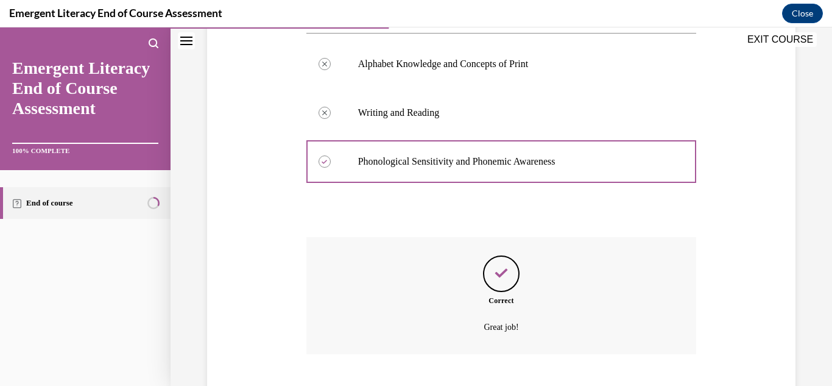
scroll to position [334, 0]
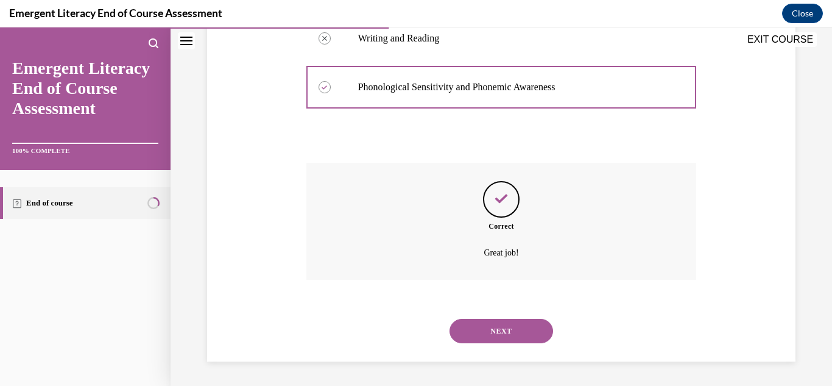
click at [483, 335] on button "NEXT" at bounding box center [502, 331] width 104 height 24
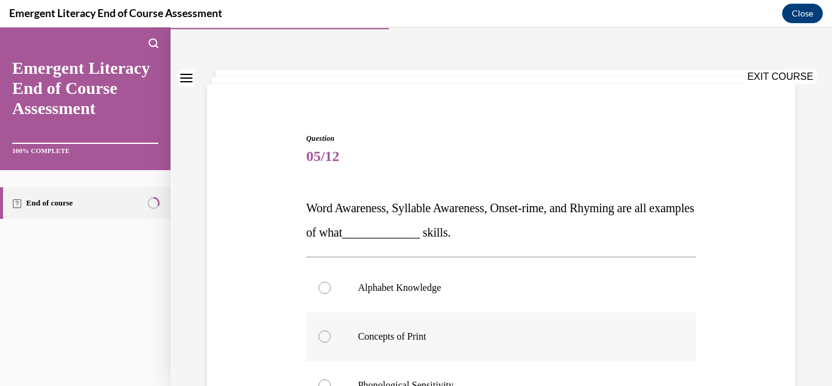
scroll to position [54, 0]
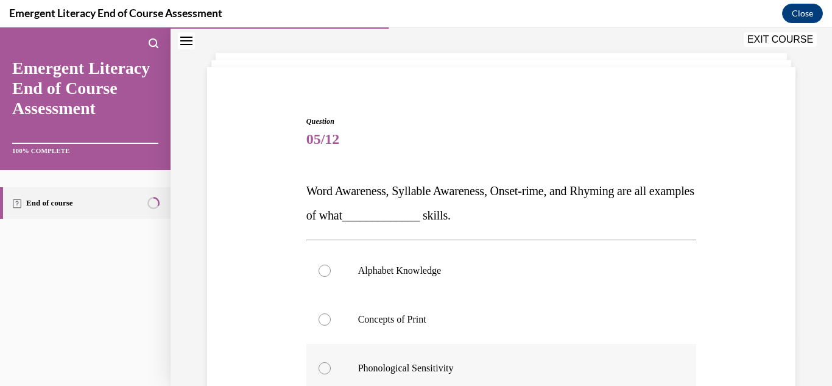
click at [329, 369] on div at bounding box center [325, 368] width 12 height 12
click at [329, 369] on input "Phonological Sensitivity" at bounding box center [325, 368] width 12 height 12
radio input "true"
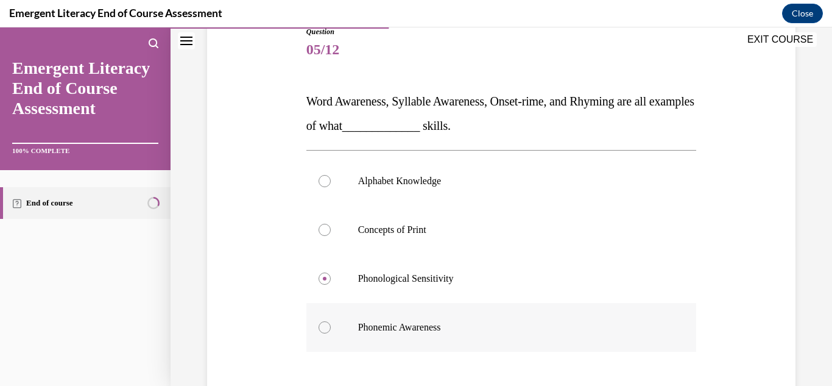
scroll to position [144, 0]
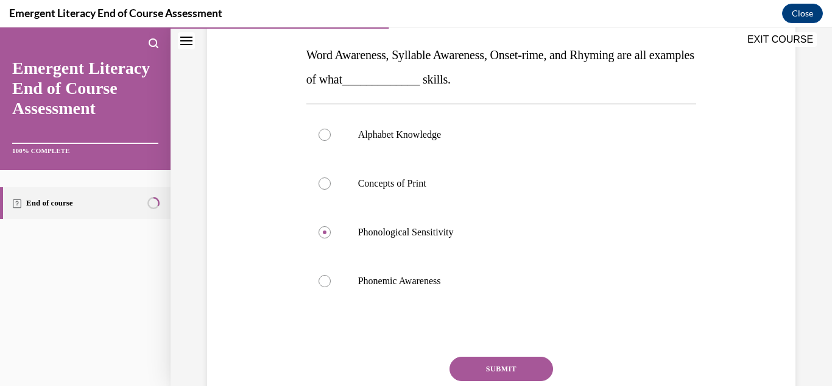
click at [490, 360] on button "SUBMIT" at bounding box center [502, 368] width 104 height 24
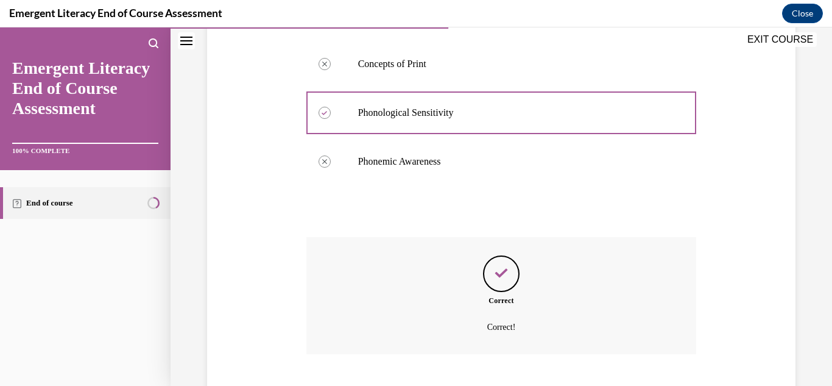
scroll to position [383, 0]
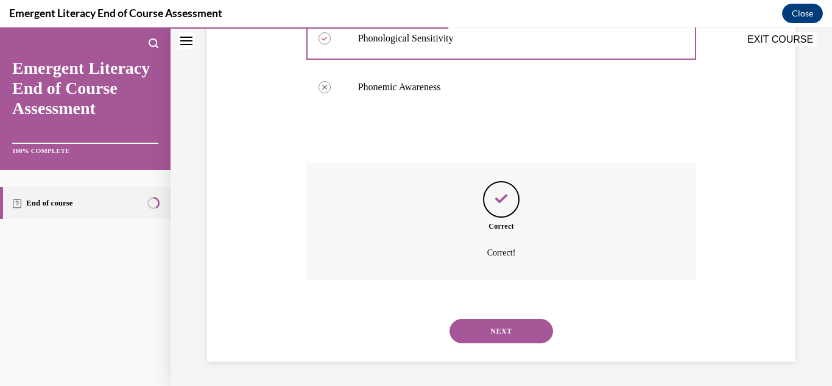
click at [500, 336] on button "NEXT" at bounding box center [502, 331] width 104 height 24
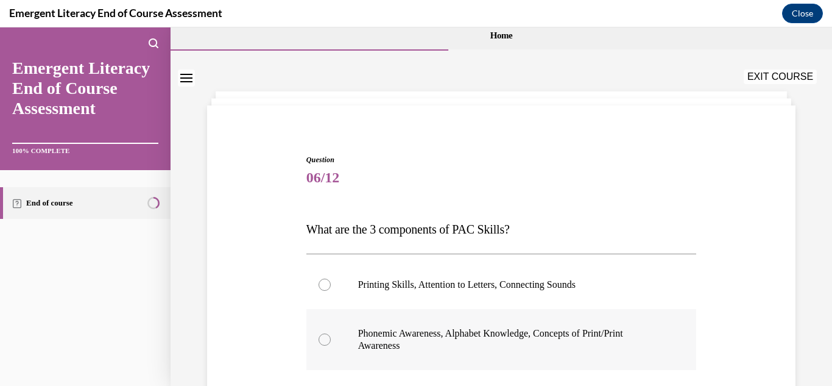
scroll to position [18, 0]
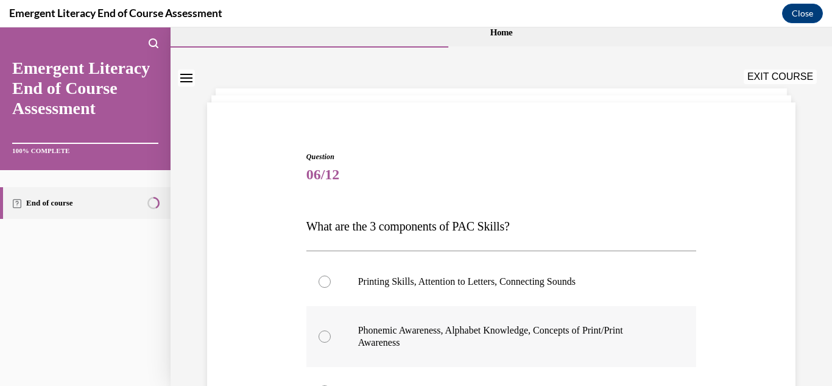
click at [322, 338] on div at bounding box center [325, 336] width 12 height 12
click at [322, 338] on input "Phonemic Awareness, Alphabet Knowledge, Concepts of Print/Print Awareness" at bounding box center [325, 336] width 12 height 12
radio input "true"
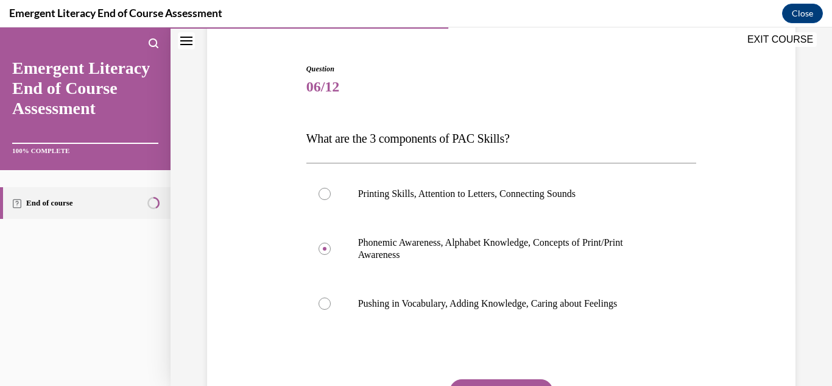
scroll to position [145, 0]
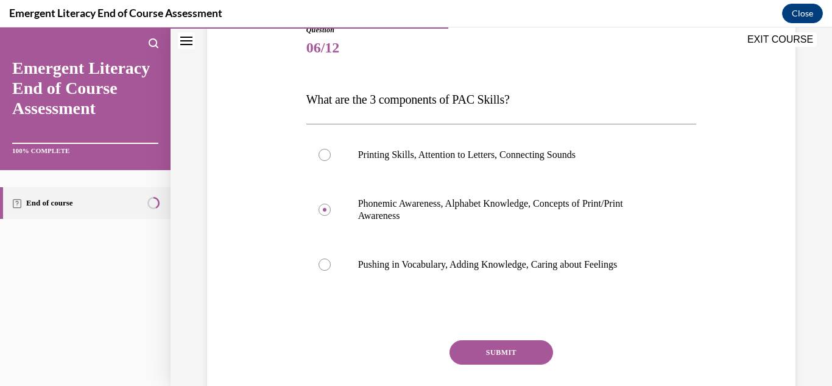
click at [472, 344] on button "SUBMIT" at bounding box center [502, 352] width 104 height 24
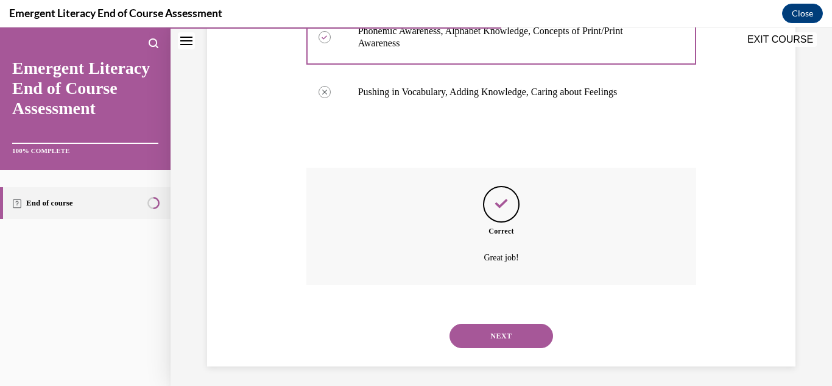
scroll to position [322, 0]
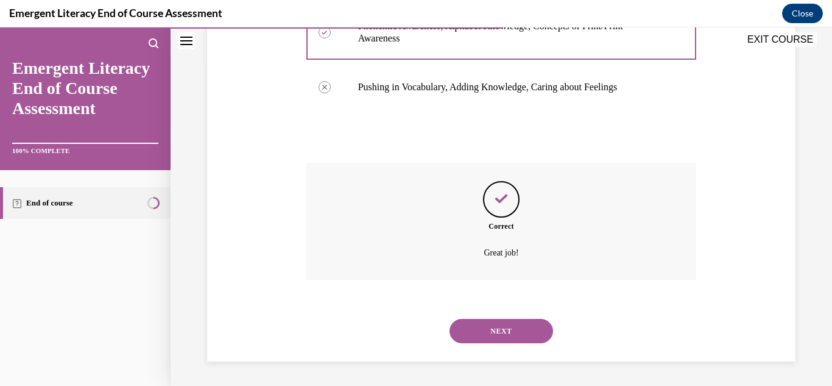
click at [487, 329] on button "NEXT" at bounding box center [502, 331] width 104 height 24
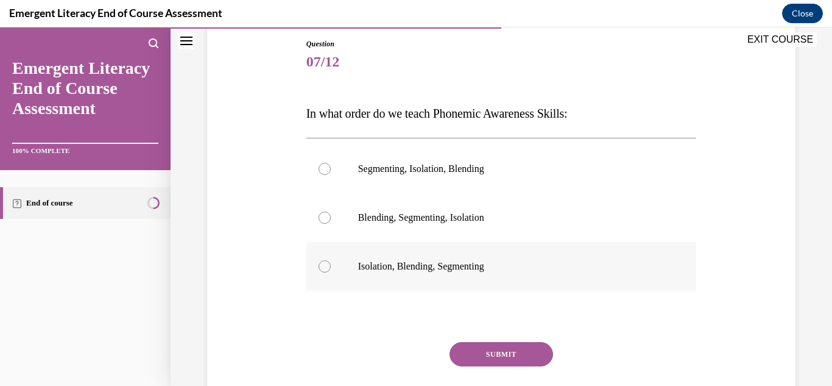
scroll to position [143, 0]
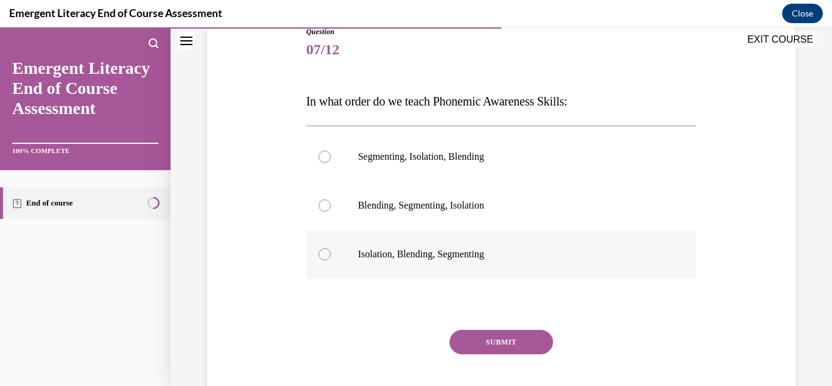
click at [322, 256] on div at bounding box center [325, 254] width 12 height 12
click at [322, 256] on input "Isolation, Blending, Segmenting" at bounding box center [325, 254] width 12 height 12
radio input "true"
click at [491, 347] on button "SUBMIT" at bounding box center [502, 342] width 104 height 24
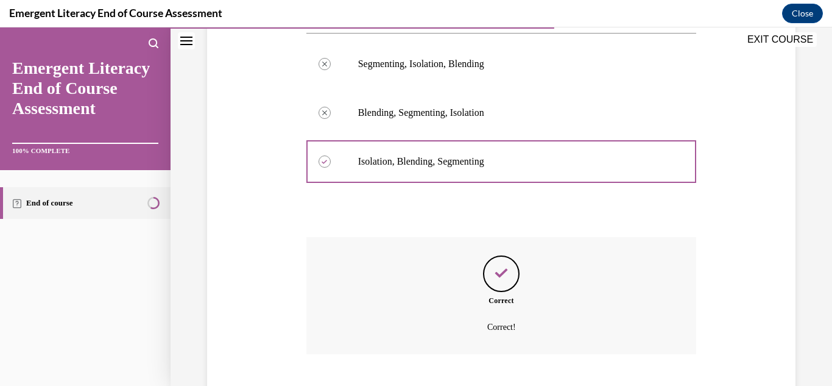
scroll to position [310, 0]
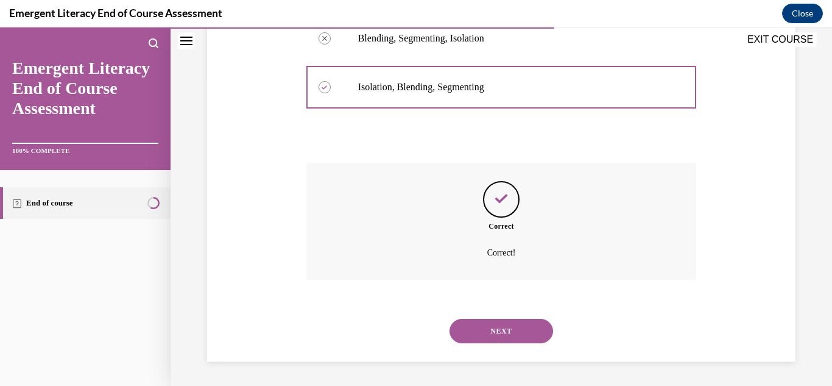
click at [485, 339] on button "NEXT" at bounding box center [502, 331] width 104 height 24
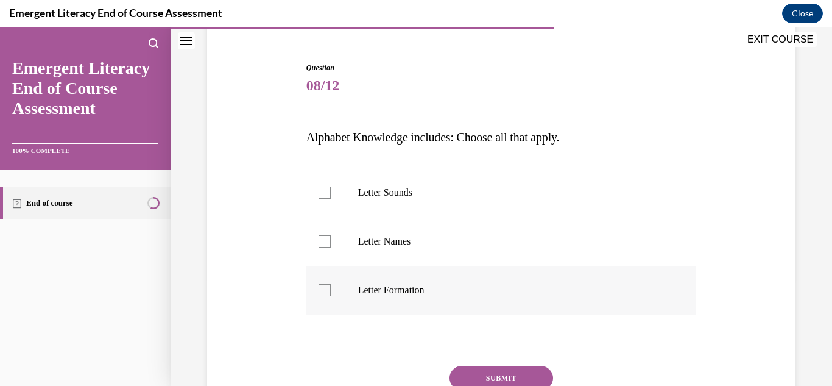
scroll to position [110, 0]
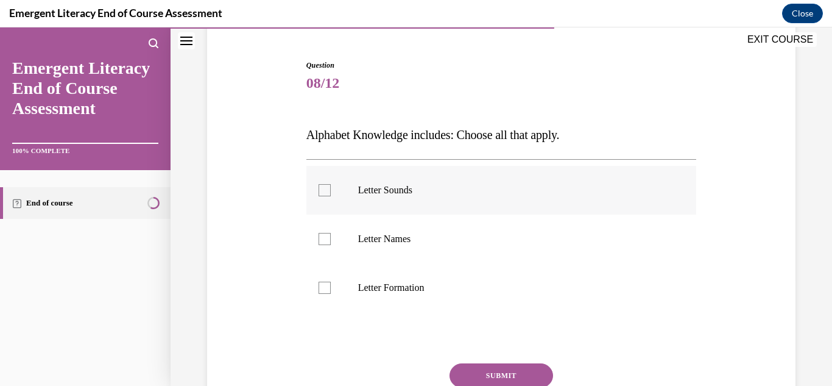
click at [333, 194] on label "Letter Sounds" at bounding box center [501, 190] width 391 height 49
click at [331, 194] on input "Letter Sounds" at bounding box center [325, 190] width 12 height 12
checkbox input "true"
click at [330, 239] on div at bounding box center [325, 239] width 12 height 12
click at [330, 239] on input "Letter Names" at bounding box center [325, 239] width 12 height 12
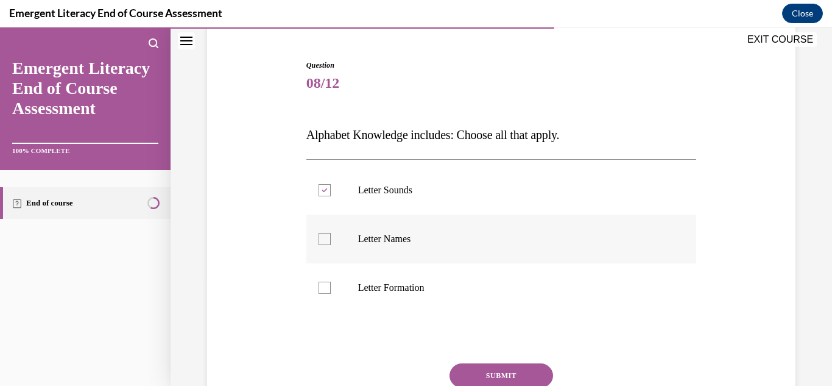
checkbox input "true"
click at [321, 289] on div at bounding box center [325, 287] width 12 height 12
click at [321, 289] on input "Letter Formation" at bounding box center [325, 287] width 12 height 12
checkbox input "true"
drag, startPoint x: 490, startPoint y: 364, endPoint x: 496, endPoint y: 360, distance: 6.6
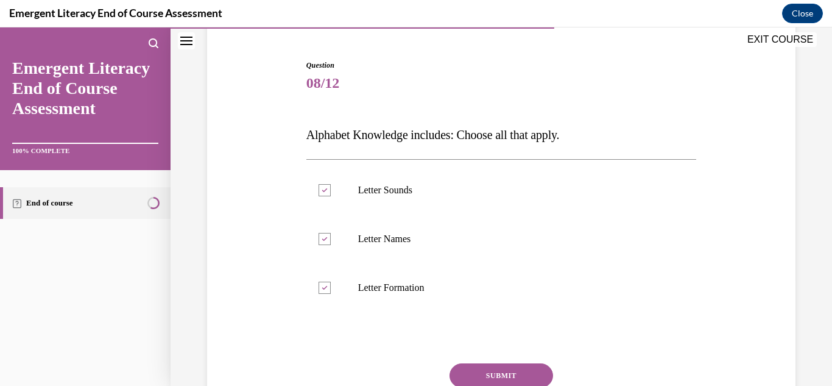
click at [495, 363] on button "SUBMIT" at bounding box center [502, 375] width 104 height 24
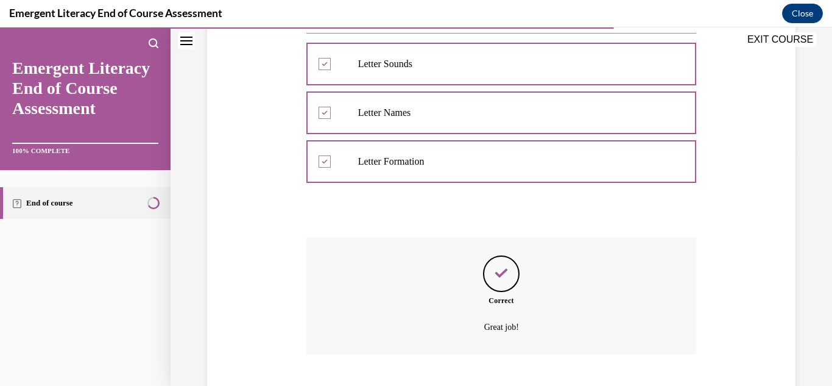
scroll to position [310, 0]
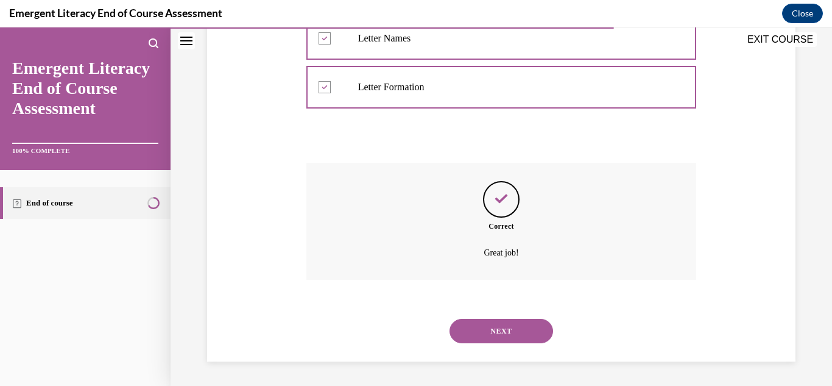
click at [500, 327] on button "NEXT" at bounding box center [502, 331] width 104 height 24
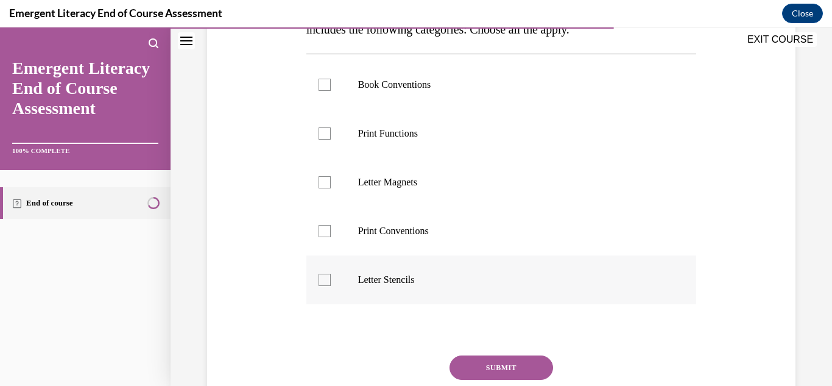
scroll to position [242, 0]
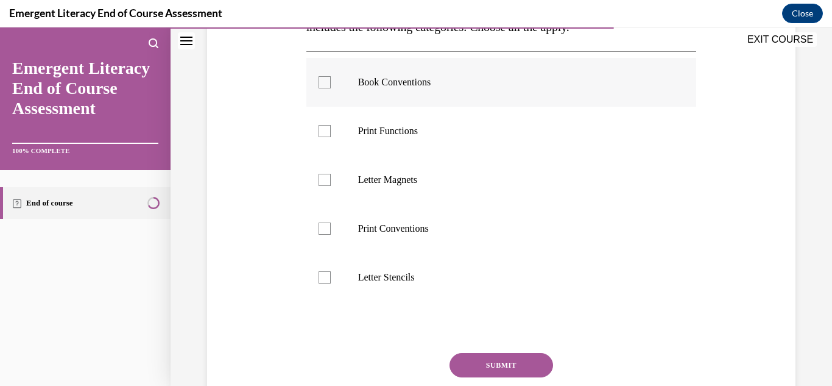
click at [325, 85] on div at bounding box center [325, 82] width 12 height 12
click at [325, 85] on input "Book Conventions" at bounding box center [325, 82] width 12 height 12
checkbox input "true"
click at [325, 135] on div at bounding box center [325, 131] width 12 height 12
click at [325, 135] on input "Print Functions" at bounding box center [325, 131] width 12 height 12
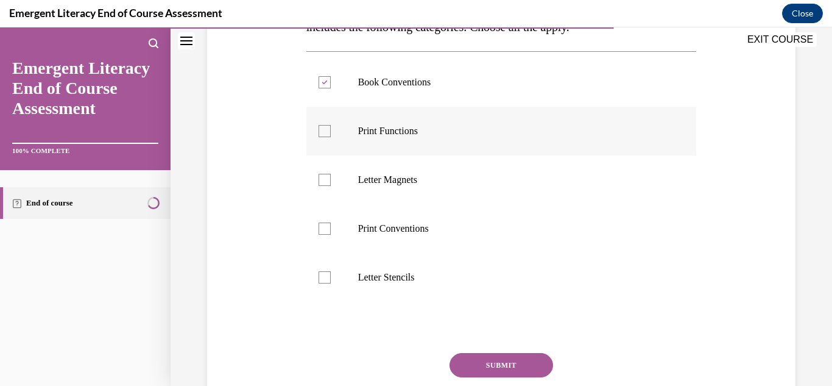
checkbox input "true"
click at [331, 228] on label "Print Conventions" at bounding box center [501, 228] width 391 height 49
click at [331, 228] on input "Print Conventions" at bounding box center [325, 228] width 12 height 12
checkbox input "true"
click at [478, 362] on button "SUBMIT" at bounding box center [502, 365] width 104 height 24
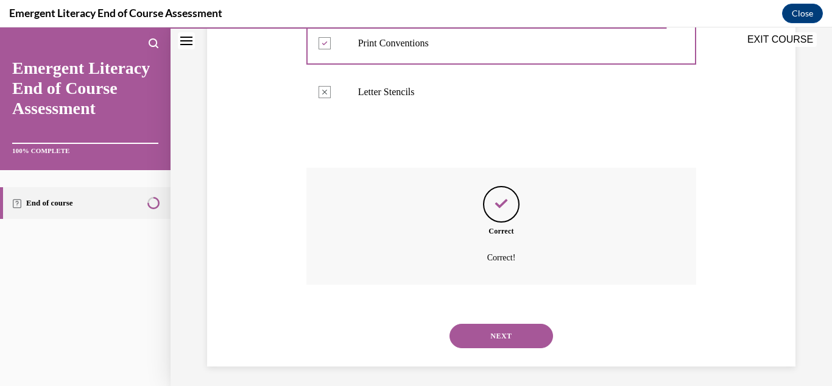
scroll to position [432, 0]
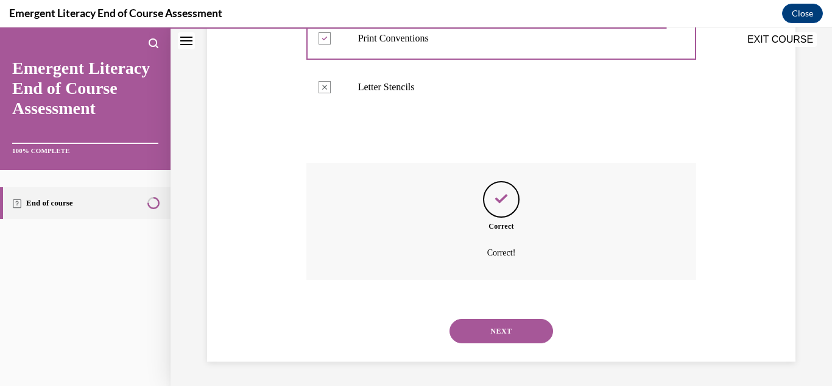
click at [482, 327] on button "NEXT" at bounding box center [502, 331] width 104 height 24
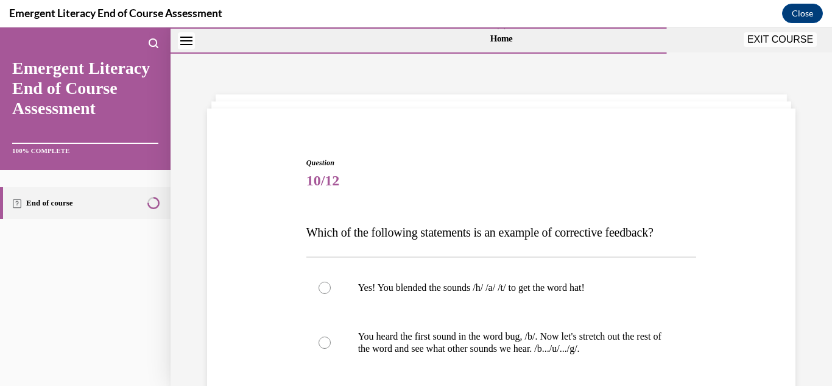
scroll to position [84, 0]
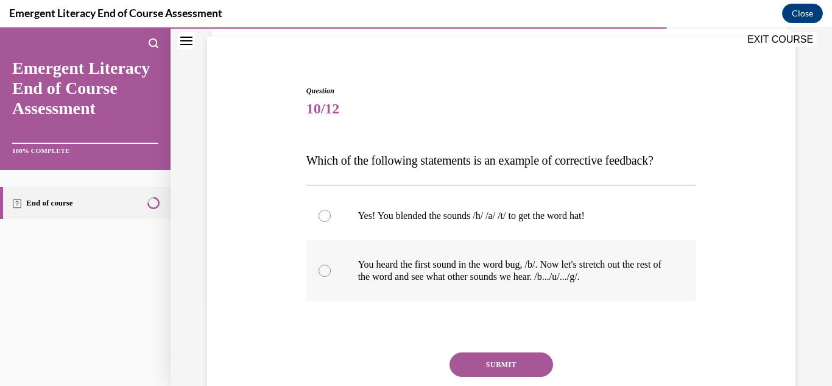
click at [323, 272] on div at bounding box center [325, 270] width 12 height 12
click at [323, 272] on input "You heard the first sound in the word bug, /b/. Now let's stretch out the rest …" at bounding box center [325, 270] width 12 height 12
radio input "true"
click at [489, 368] on button "SUBMIT" at bounding box center [502, 364] width 104 height 24
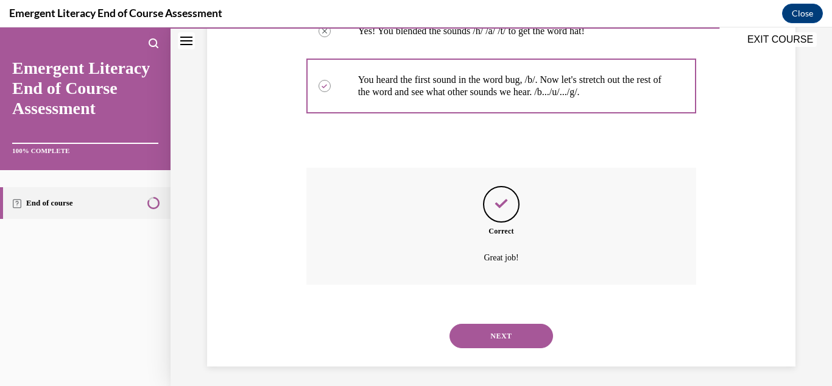
scroll to position [274, 0]
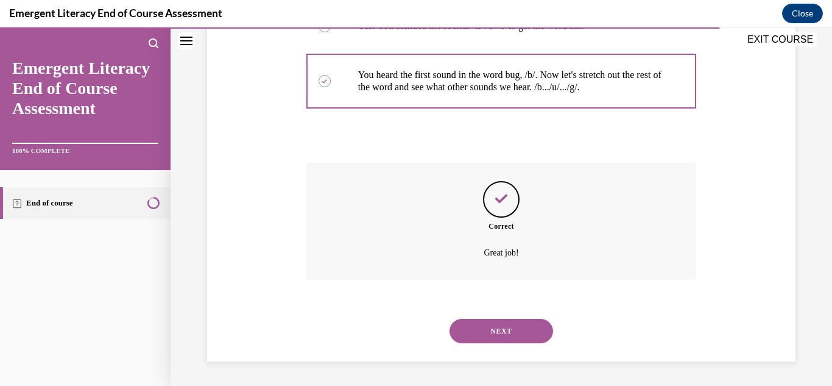
click at [480, 334] on button "NEXT" at bounding box center [502, 331] width 104 height 24
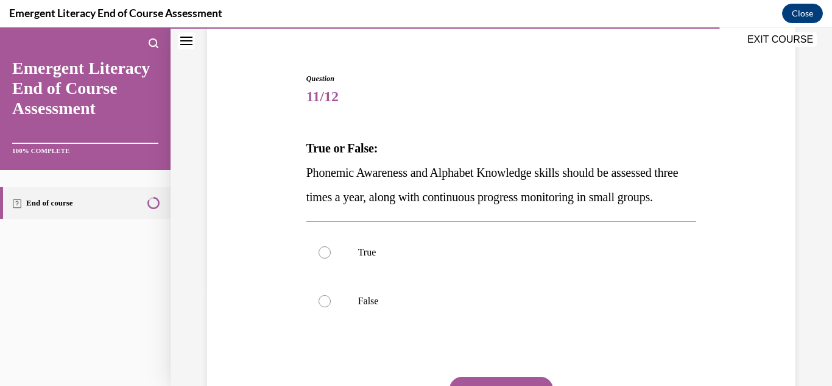
scroll to position [97, 0]
drag, startPoint x: 325, startPoint y: 277, endPoint x: 327, endPoint y: 283, distance: 6.8
click at [325, 258] on div at bounding box center [325, 252] width 12 height 12
click at [325, 258] on input "True" at bounding box center [325, 252] width 12 height 12
radio input "true"
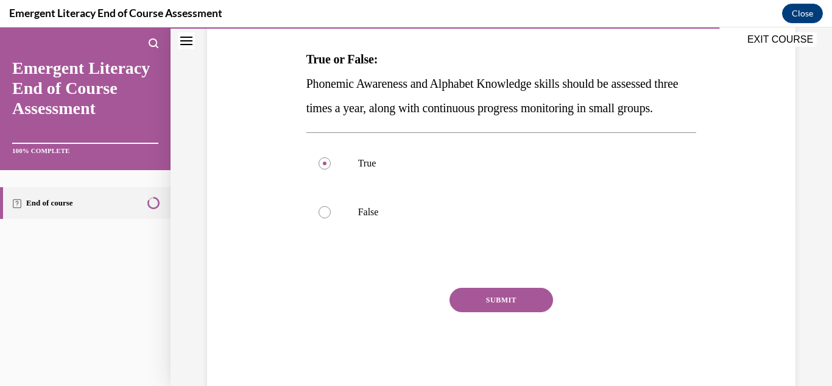
click at [470, 312] on button "SUBMIT" at bounding box center [502, 300] width 104 height 24
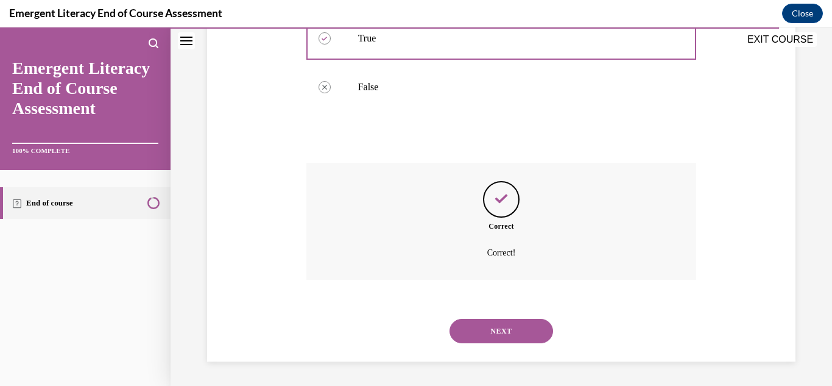
scroll to position [334, 0]
click at [464, 324] on button "NEXT" at bounding box center [502, 331] width 104 height 24
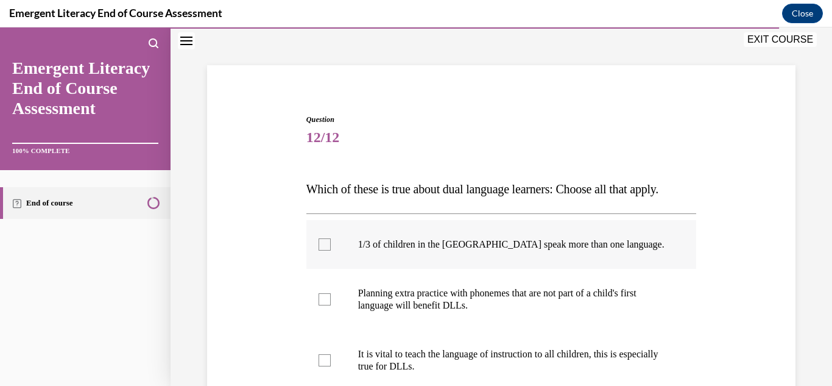
scroll to position [57, 0]
click at [320, 239] on div at bounding box center [325, 243] width 12 height 12
click at [320, 239] on input "1/3 of children in the [GEOGRAPHIC_DATA] speak more than one language." at bounding box center [325, 243] width 12 height 12
checkbox input "true"
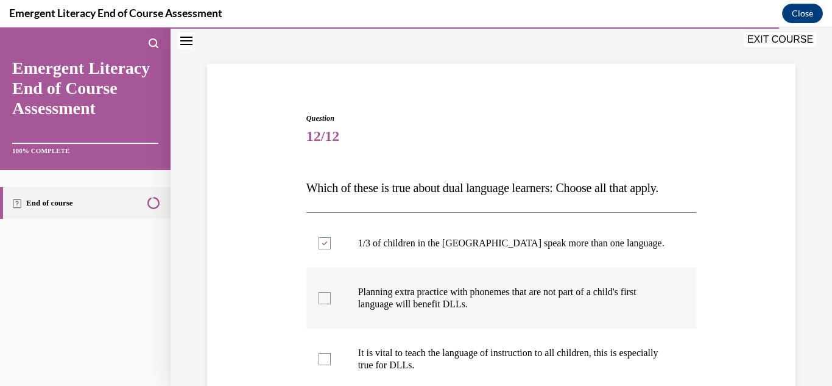
click at [324, 298] on div at bounding box center [325, 298] width 12 height 12
click at [324, 298] on input "Planning extra practice with phonemes that are not part of a child's first lang…" at bounding box center [325, 298] width 12 height 12
checkbox input "true"
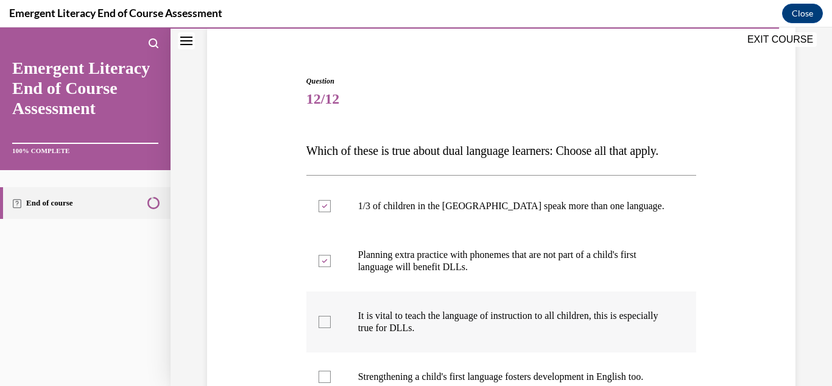
scroll to position [100, 0]
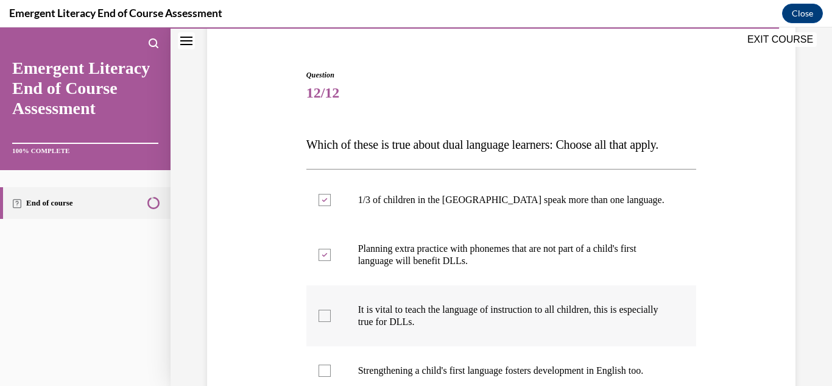
click at [323, 314] on div at bounding box center [325, 315] width 12 height 12
click at [323, 314] on input "It is vital to teach the language of instruction to all children, this is espec…" at bounding box center [325, 315] width 12 height 12
checkbox input "true"
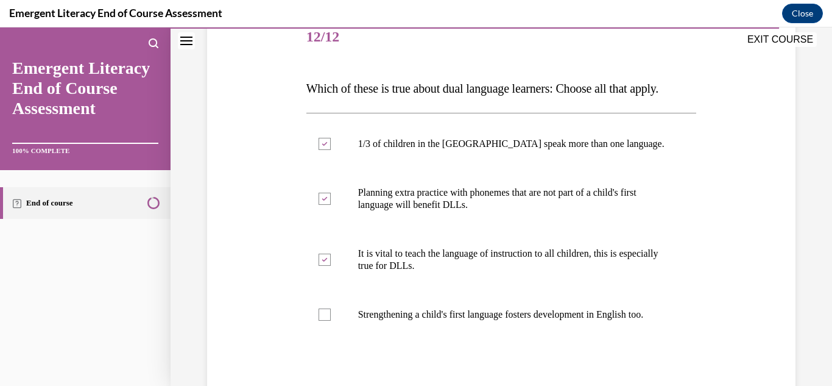
scroll to position [157, 0]
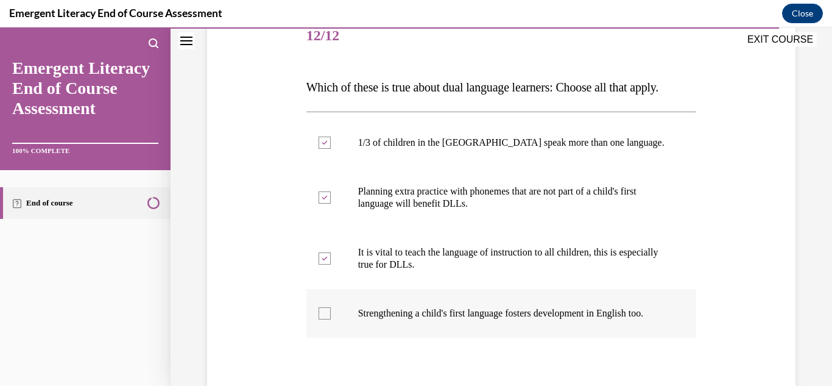
click at [325, 319] on div at bounding box center [325, 313] width 12 height 12
click at [325, 319] on input "Strengthening a child's first language fosters development in English too." at bounding box center [325, 313] width 12 height 12
checkbox input "true"
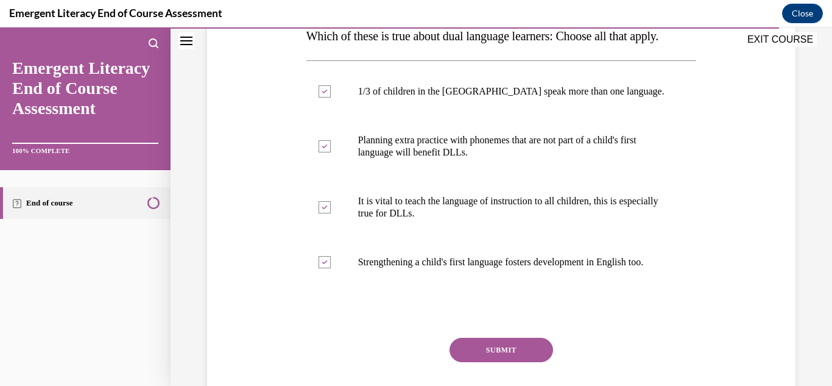
click at [501, 359] on button "SUBMIT" at bounding box center [502, 350] width 104 height 24
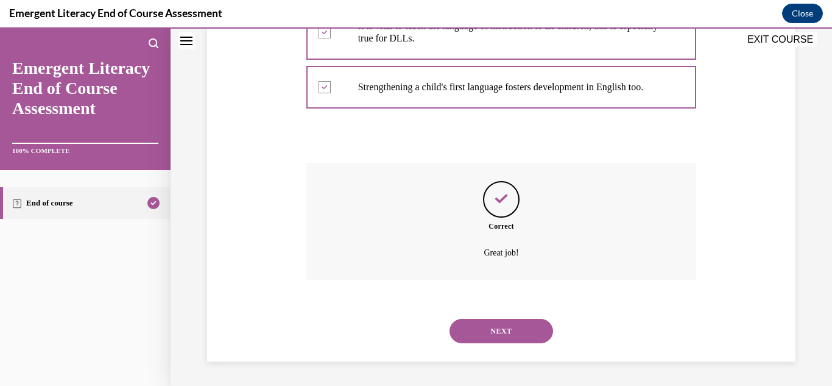
scroll to position [395, 0]
click at [516, 337] on button "NEXT" at bounding box center [502, 331] width 104 height 24
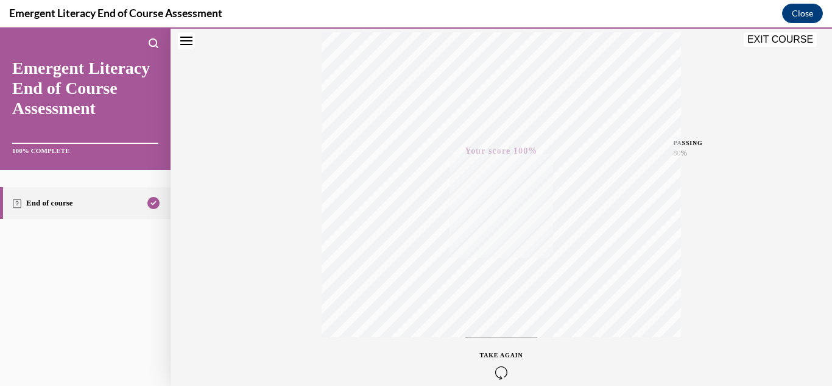
scroll to position [169, 0]
click at [767, 41] on button "EXIT COURSE" at bounding box center [780, 39] width 73 height 15
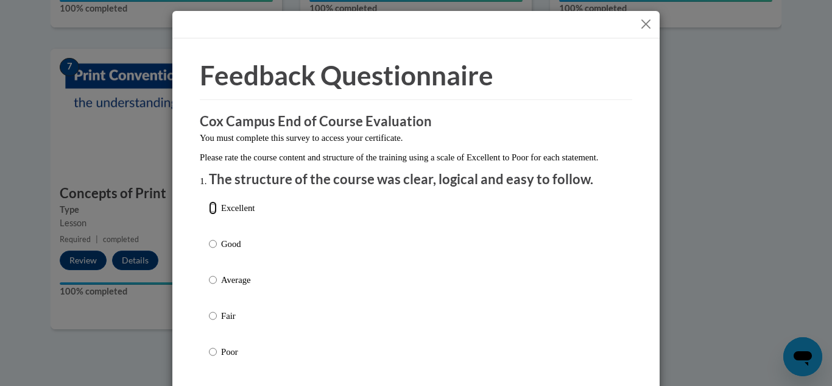
click at [214, 214] on input "Excellent" at bounding box center [213, 207] width 8 height 13
radio input "true"
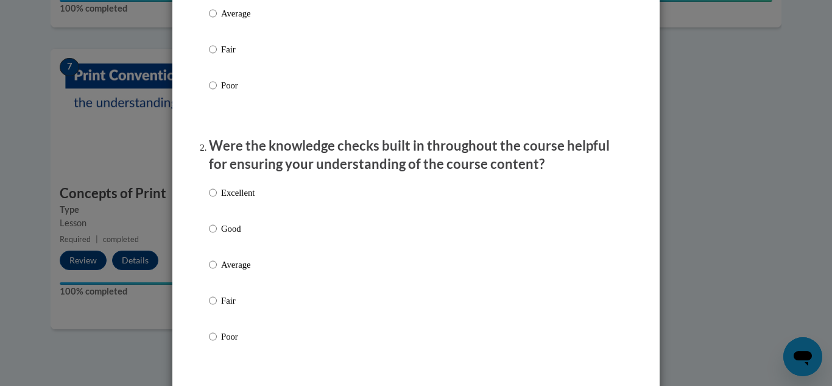
scroll to position [267, 0]
click at [214, 198] on input "Excellent" at bounding box center [213, 191] width 8 height 13
radio input "true"
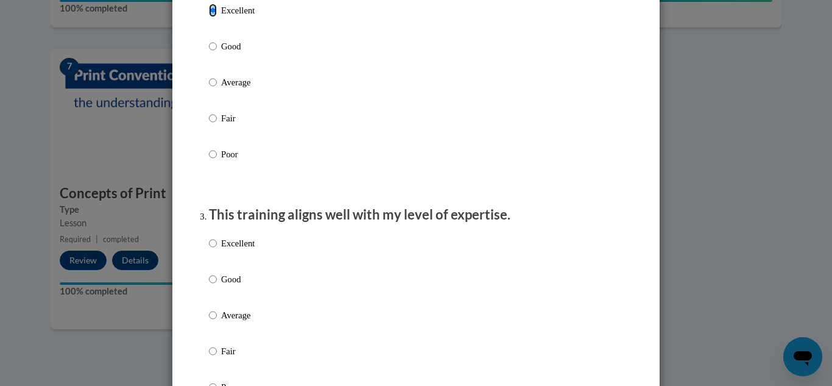
scroll to position [460, 0]
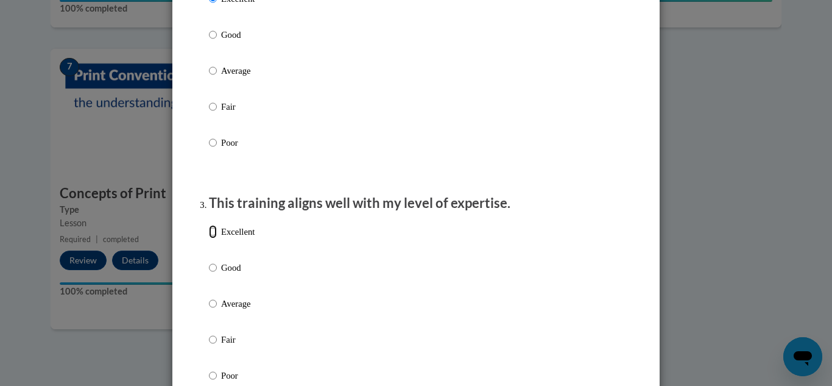
click at [214, 238] on input "Excellent" at bounding box center [213, 231] width 8 height 13
radio input "true"
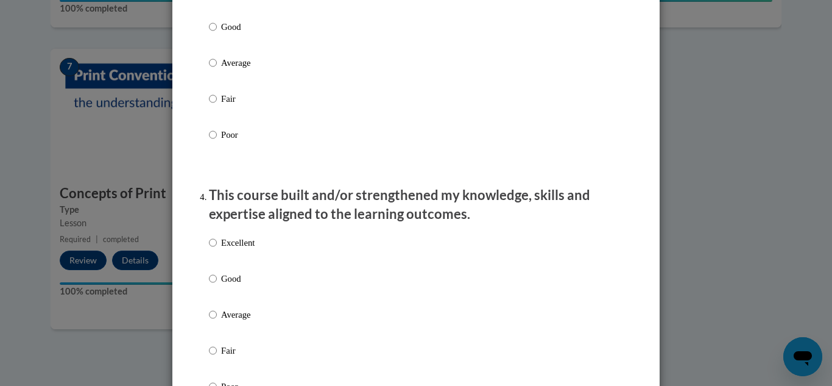
scroll to position [712, 0]
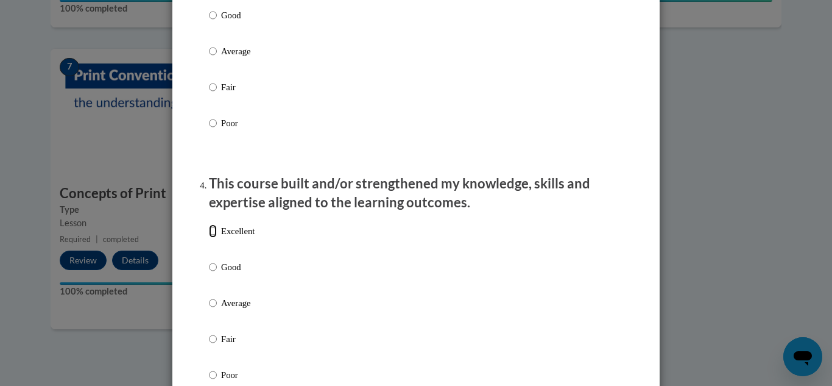
click at [213, 238] on input "Excellent" at bounding box center [213, 230] width 8 height 13
radio input "true"
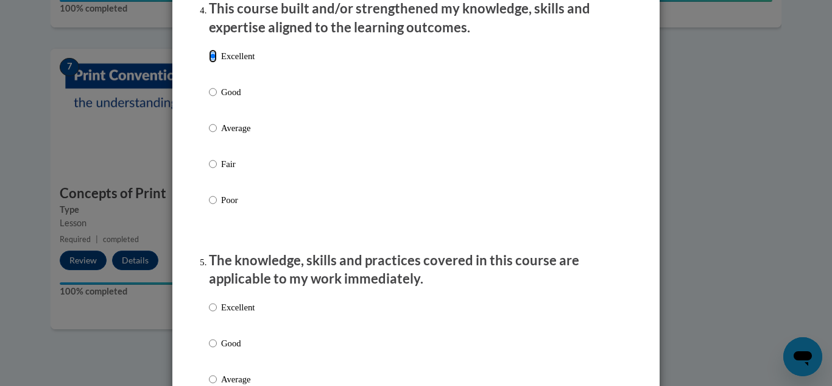
scroll to position [896, 0]
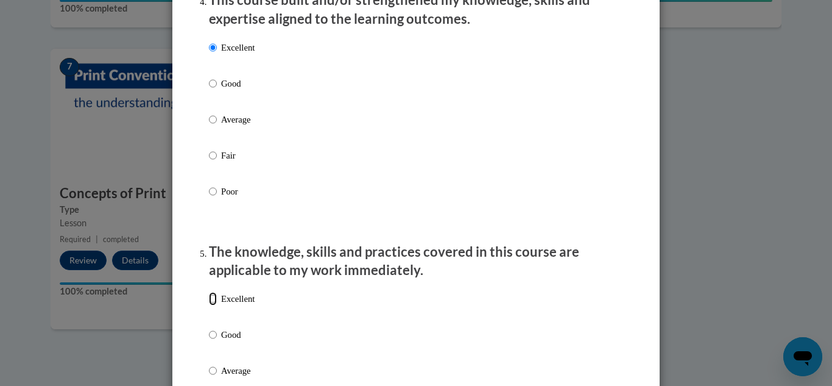
click at [214, 305] on input "Excellent" at bounding box center [213, 298] width 8 height 13
radio input "true"
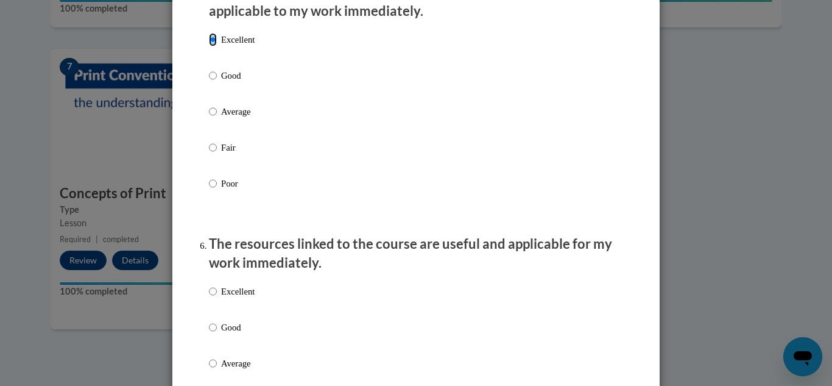
scroll to position [1180, 0]
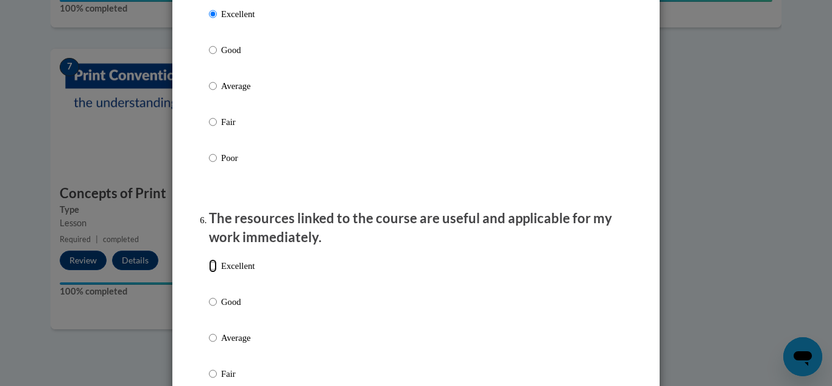
click at [214, 272] on input "Excellent" at bounding box center [213, 265] width 8 height 13
radio input "true"
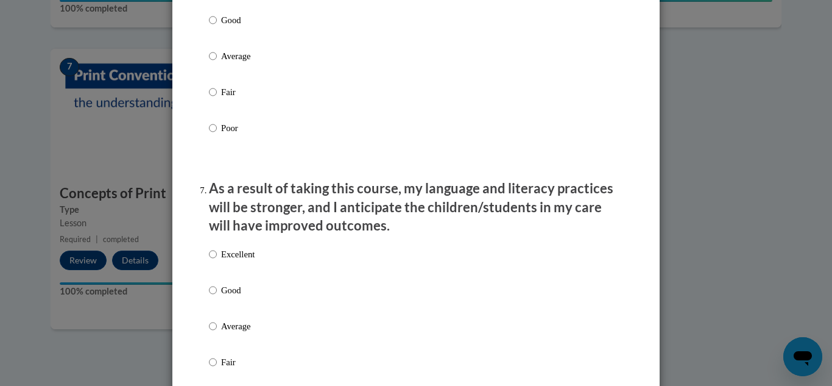
scroll to position [1499, 0]
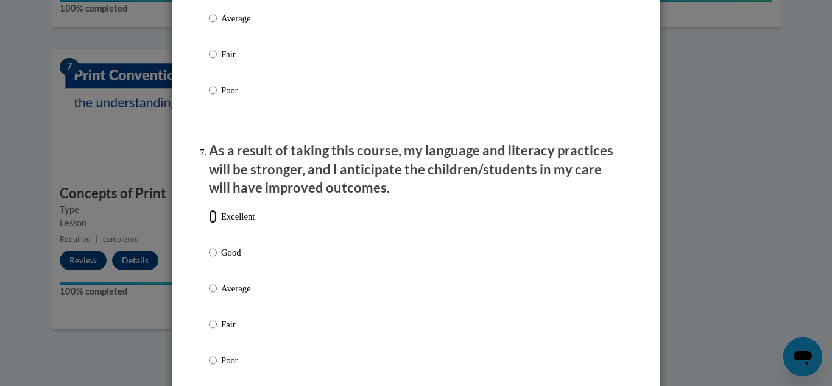
click at [214, 223] on input "Excellent" at bounding box center [213, 216] width 8 height 13
radio input "true"
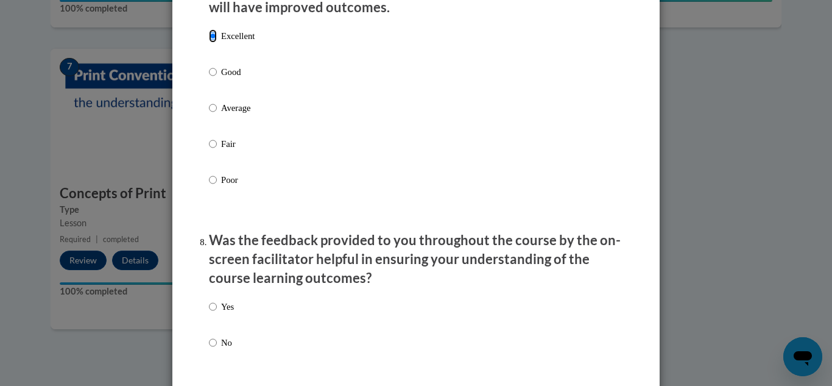
scroll to position [1688, 0]
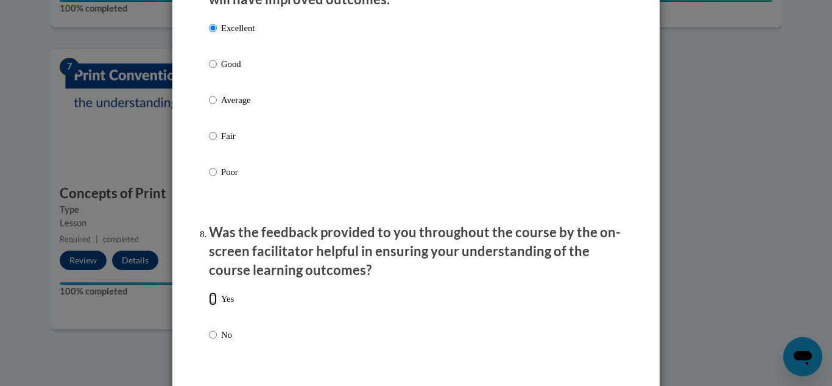
click at [213, 305] on input "Yes" at bounding box center [213, 298] width 8 height 13
radio input "true"
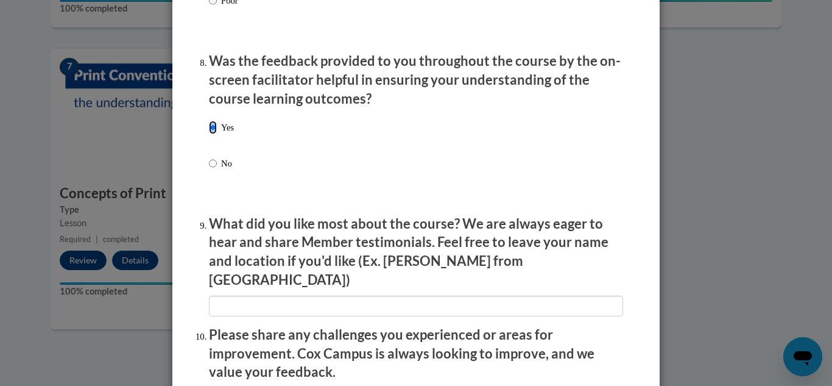
scroll to position [1860, 0]
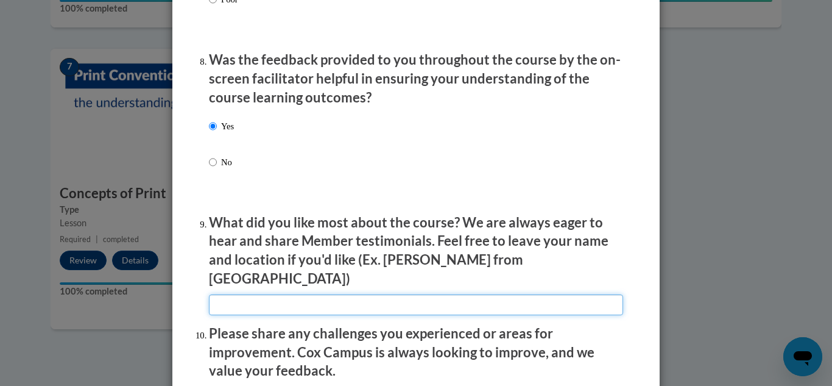
click at [325, 295] on input "textbox" at bounding box center [416, 304] width 414 height 21
type input "I"
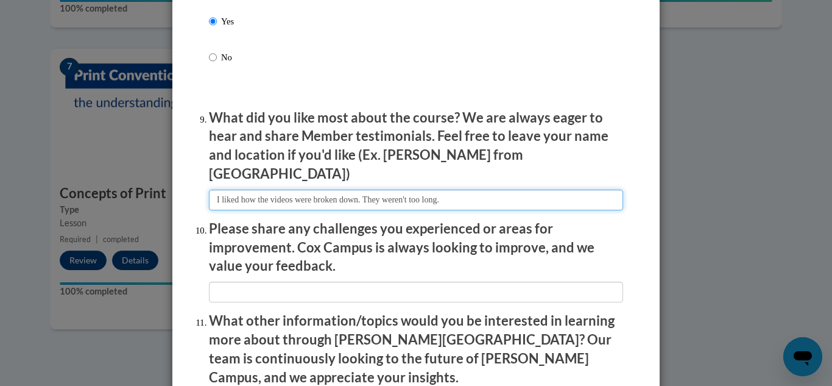
scroll to position [1970, 0]
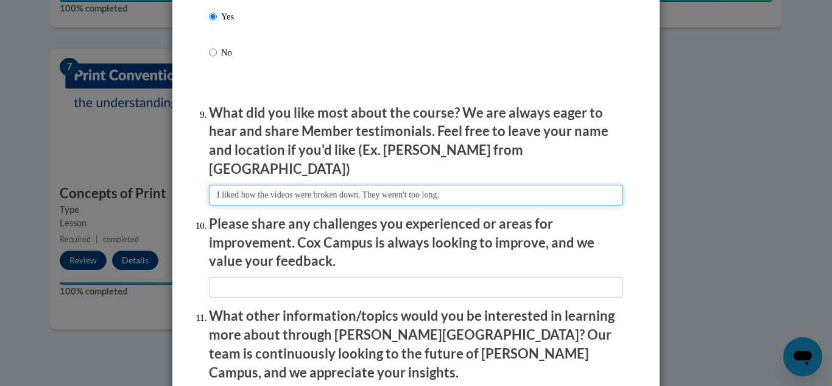
type input "I liked how the videos were broken down. They weren't too long."
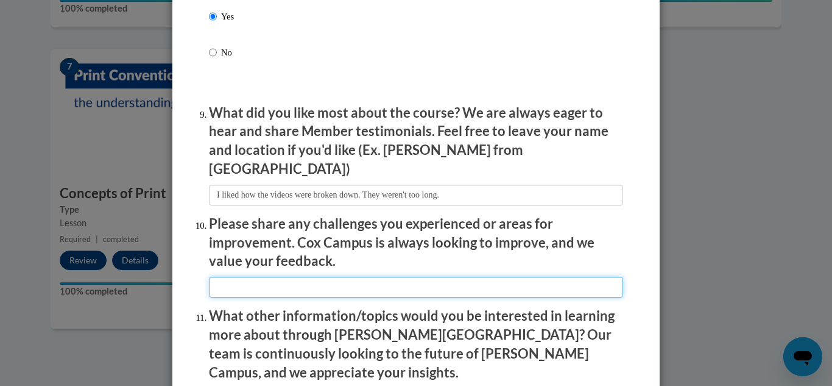
click at [481, 277] on input "textbox" at bounding box center [416, 287] width 414 height 21
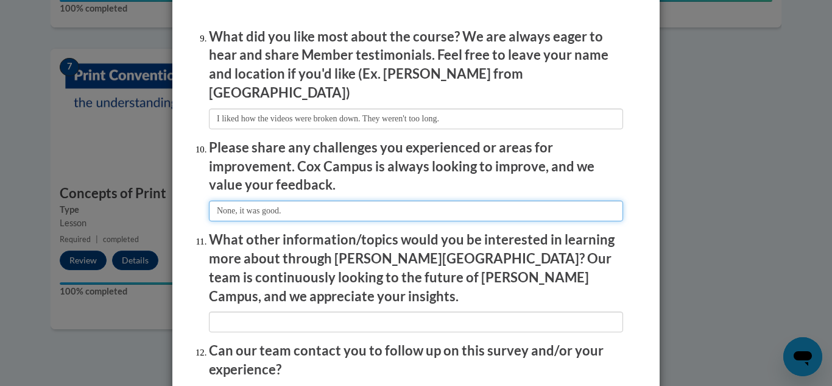
scroll to position [2146, 0]
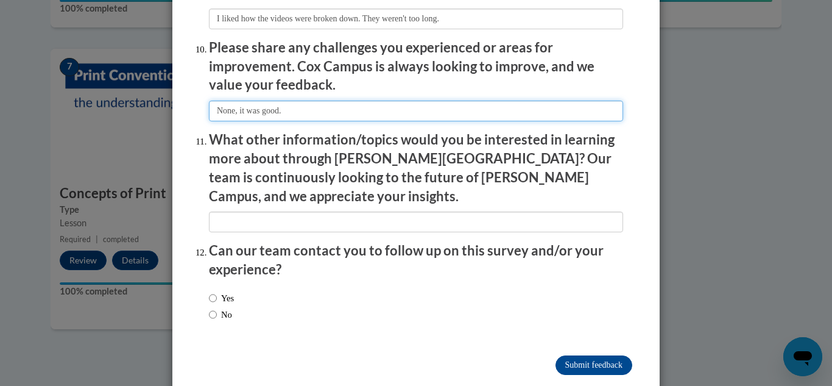
type input "None, it was good."
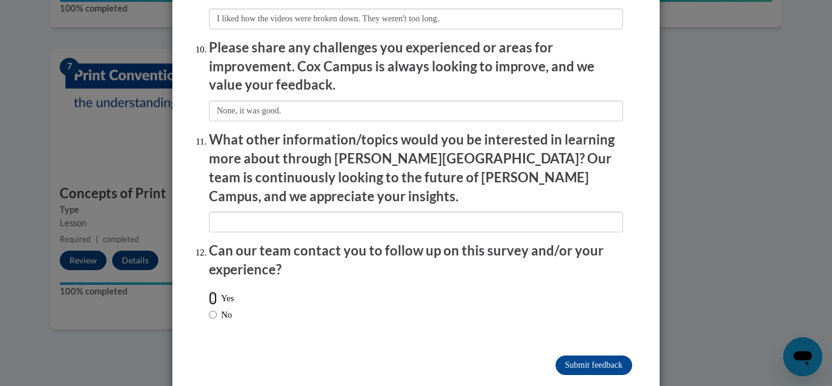
click at [213, 291] on input "Yes" at bounding box center [213, 297] width 8 height 13
radio input "true"
click at [213, 308] on input "No" at bounding box center [213, 314] width 8 height 13
radio input "true"
click at [562, 355] on input "Submit feedback" at bounding box center [594, 364] width 77 height 19
